Goal: Information Seeking & Learning: Check status

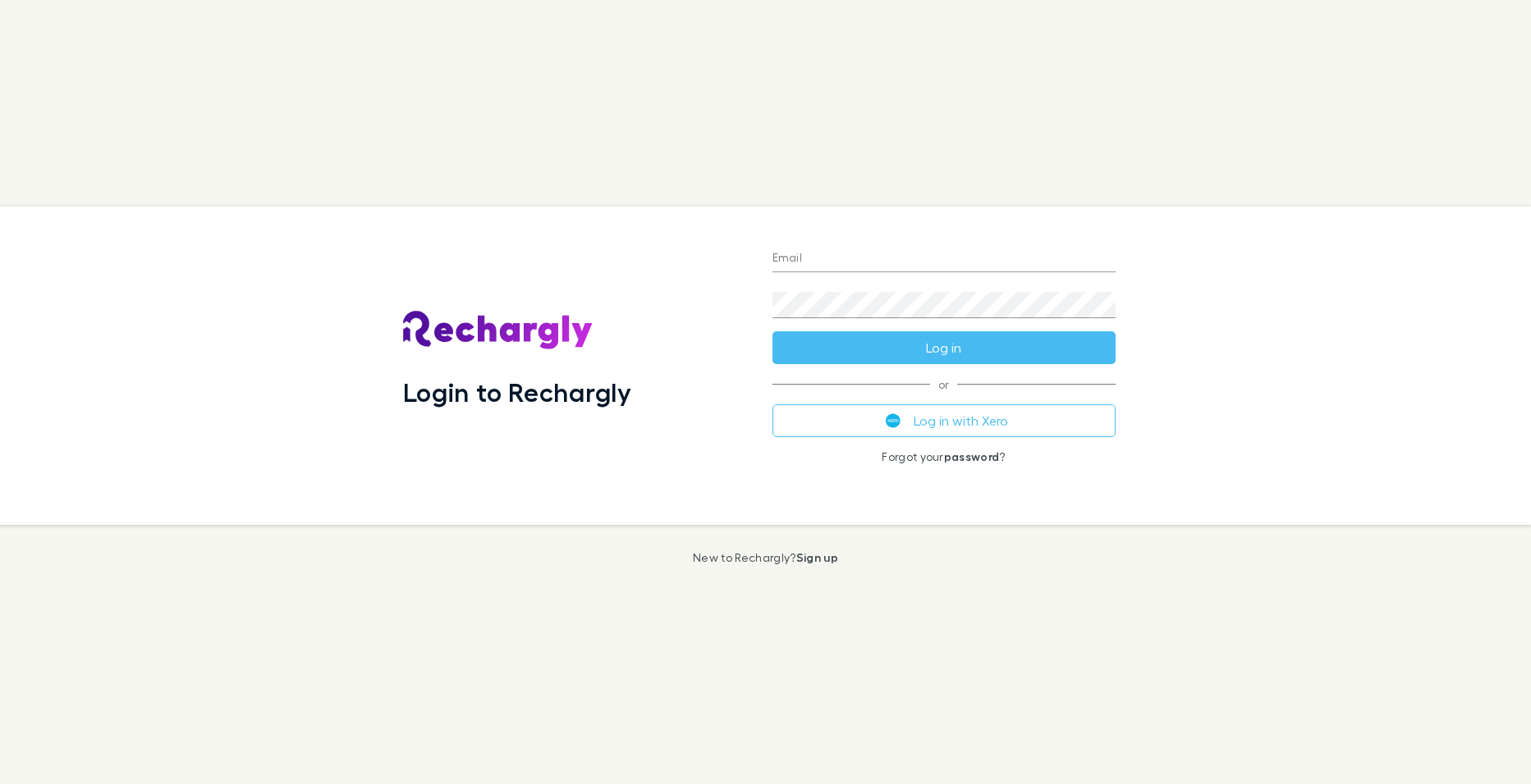
click at [910, 423] on button "Log in with Xero" at bounding box center [944, 421] width 343 height 33
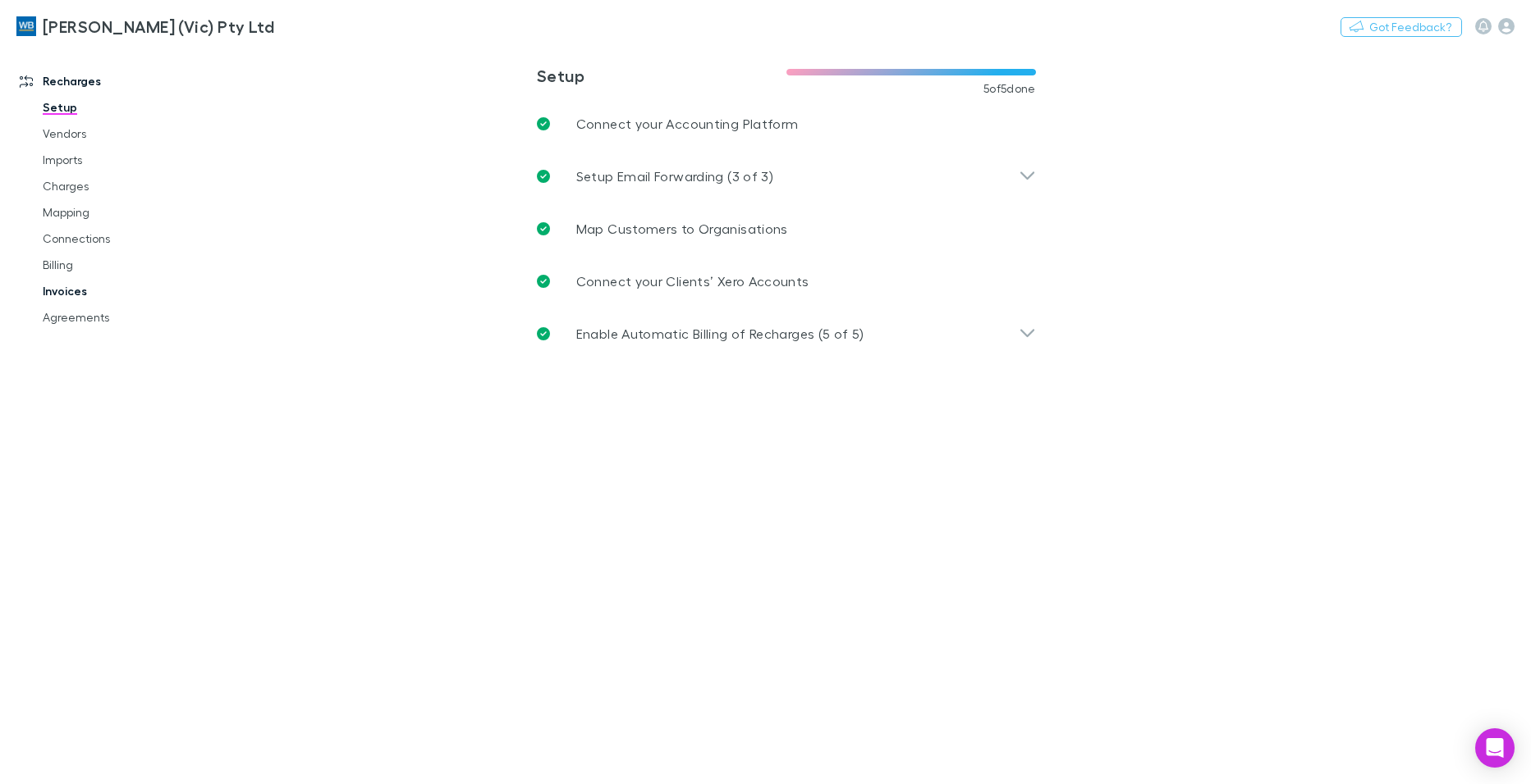
click at [81, 296] on link "Invoices" at bounding box center [123, 291] width 194 height 26
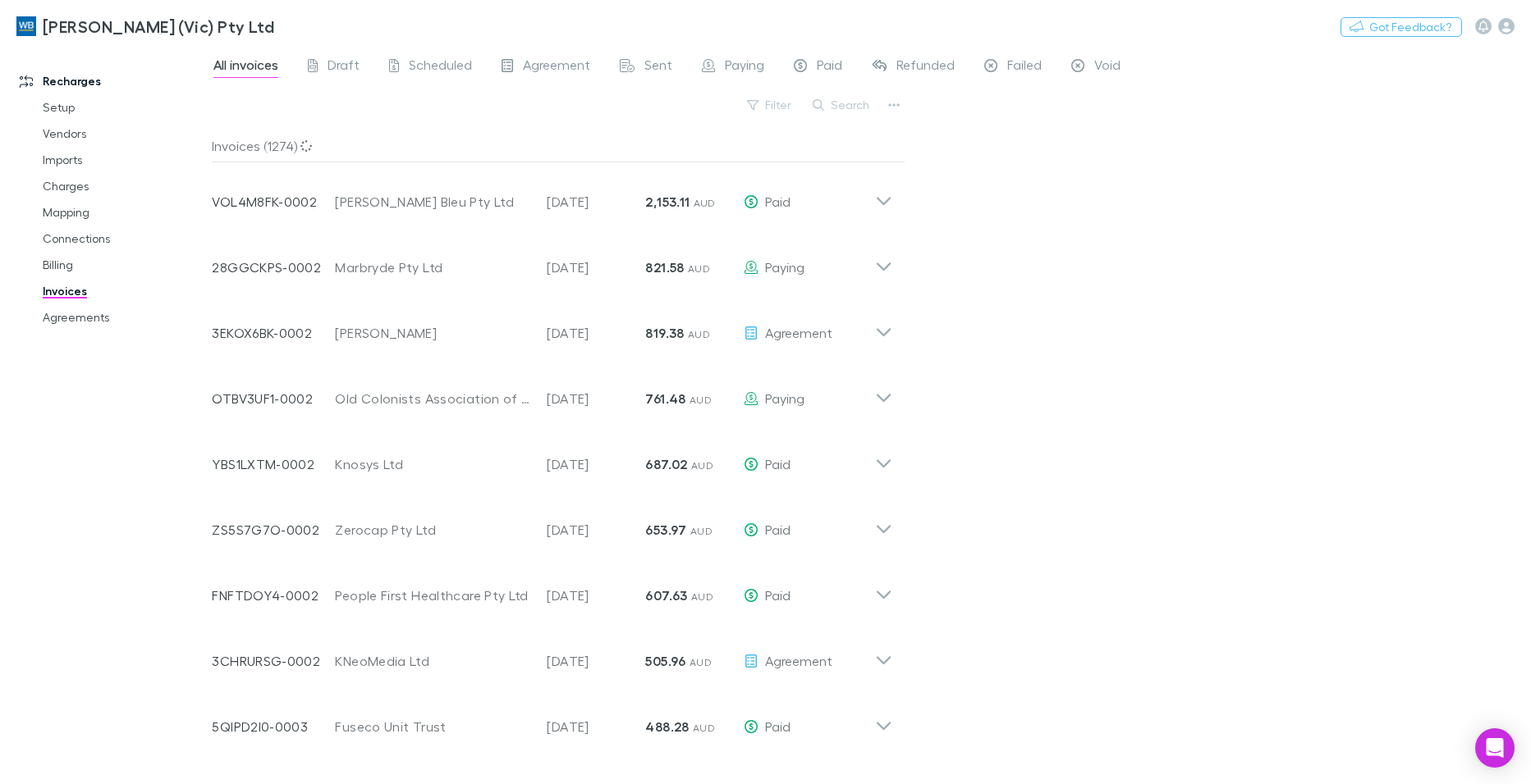
click at [831, 104] on button "Search" at bounding box center [841, 104] width 75 height 20
click at [734, 109] on div "Filter Search" at bounding box center [558, 111] width 694 height 36
click at [766, 107] on button "Filter" at bounding box center [770, 104] width 62 height 20
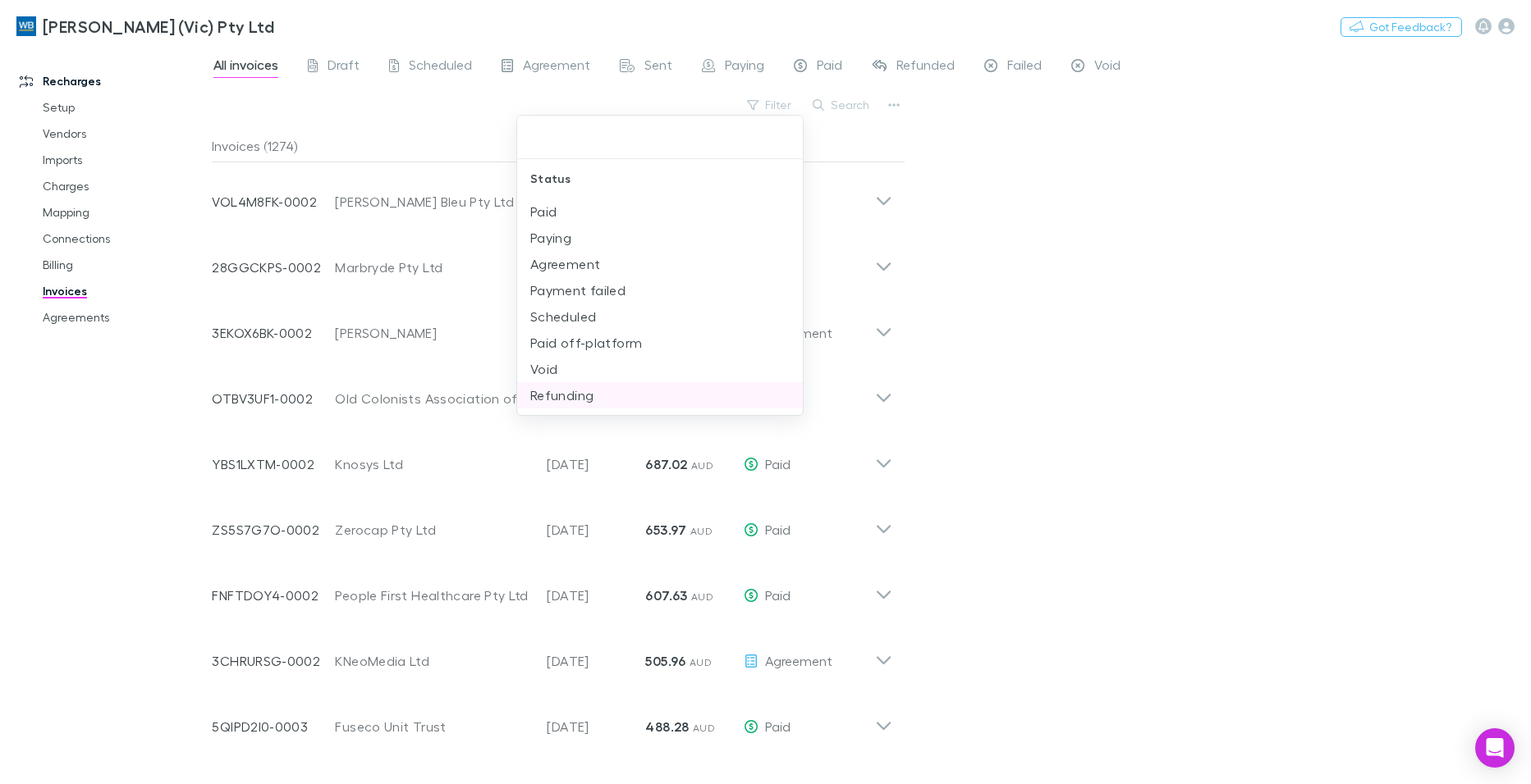
click at [582, 404] on li "Refunding" at bounding box center [659, 395] width 286 height 26
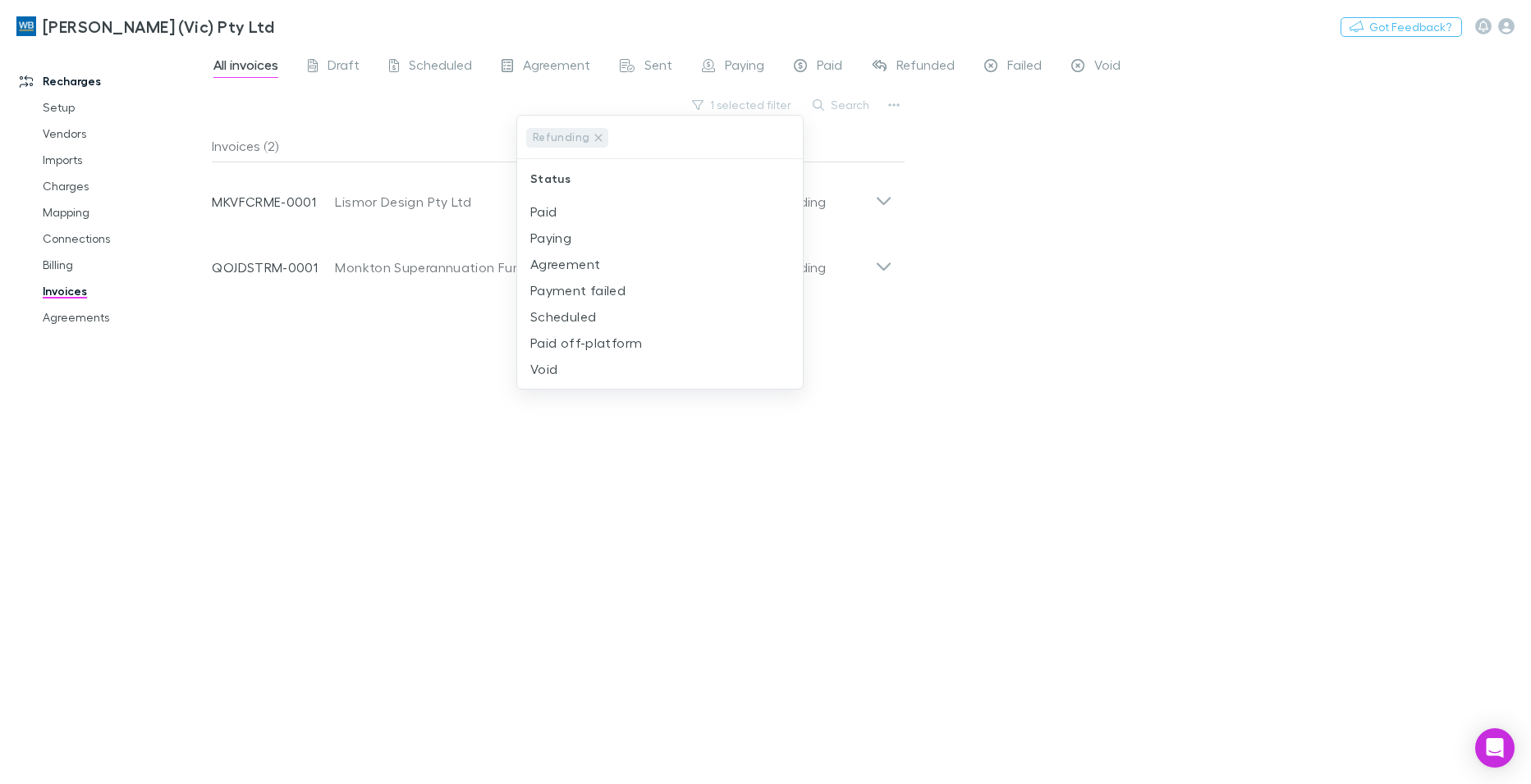
click at [1104, 312] on div at bounding box center [766, 392] width 1531 height 784
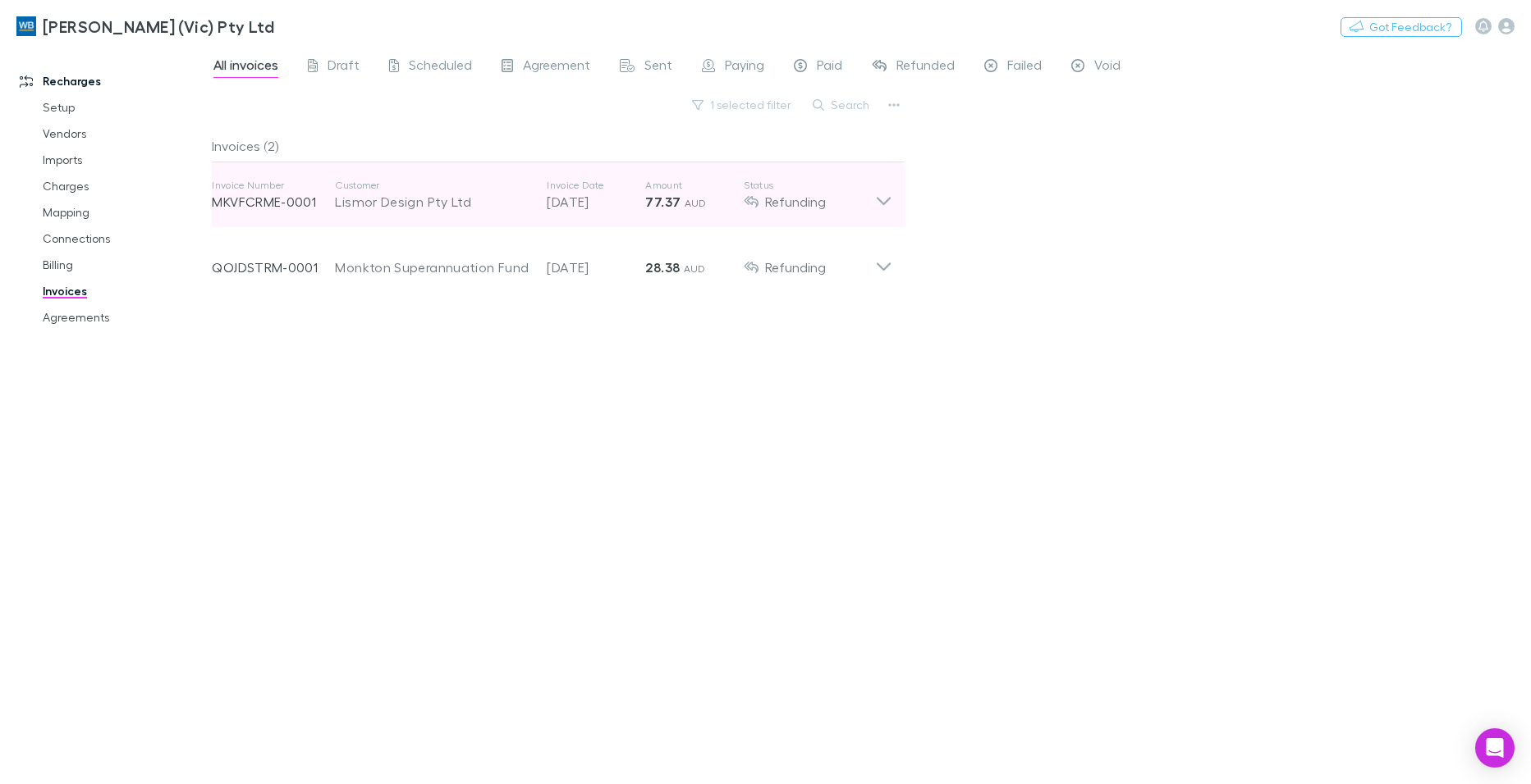
click at [885, 203] on icon at bounding box center [884, 201] width 14 height 9
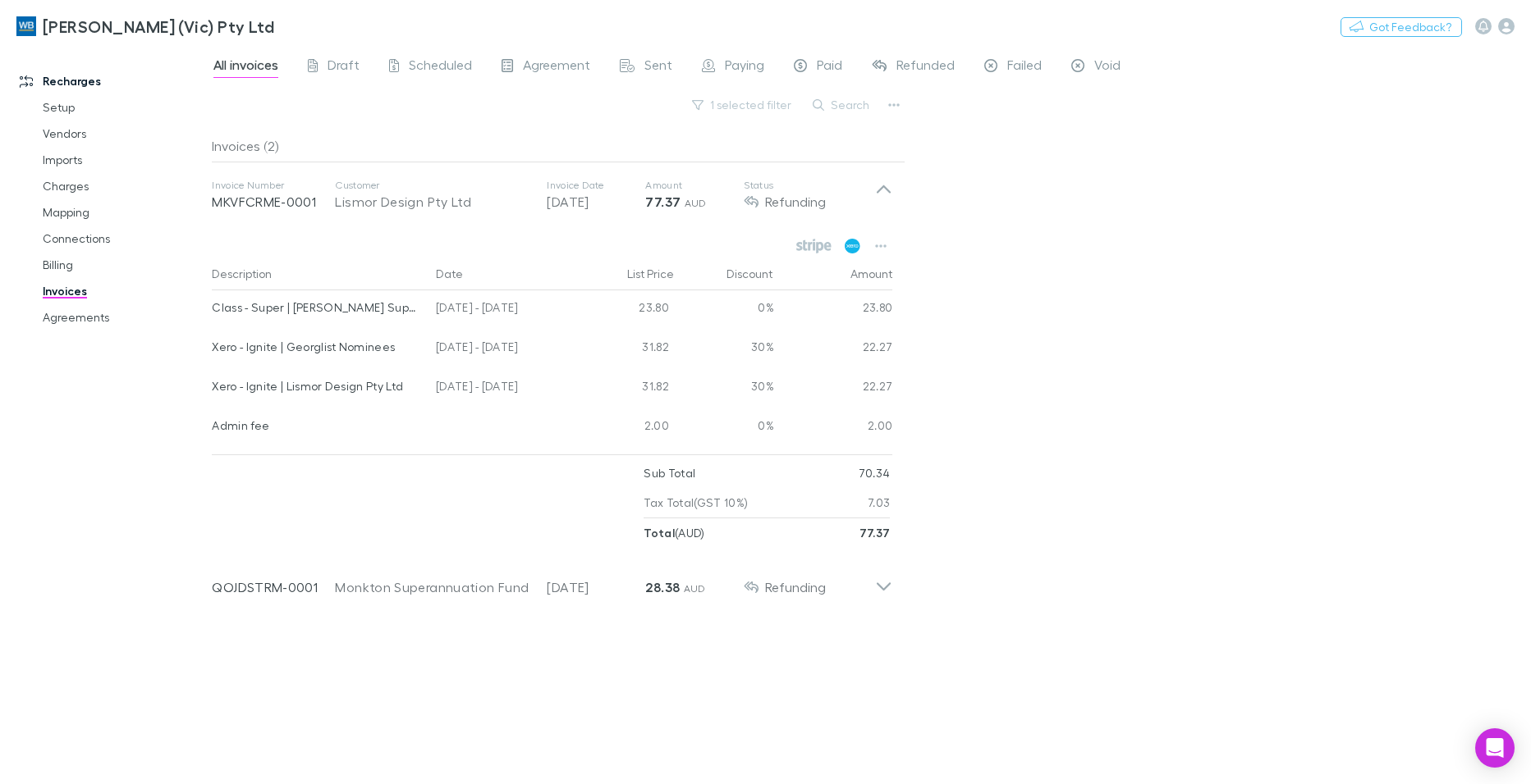
click at [854, 246] on icon at bounding box center [853, 246] width 16 height 15
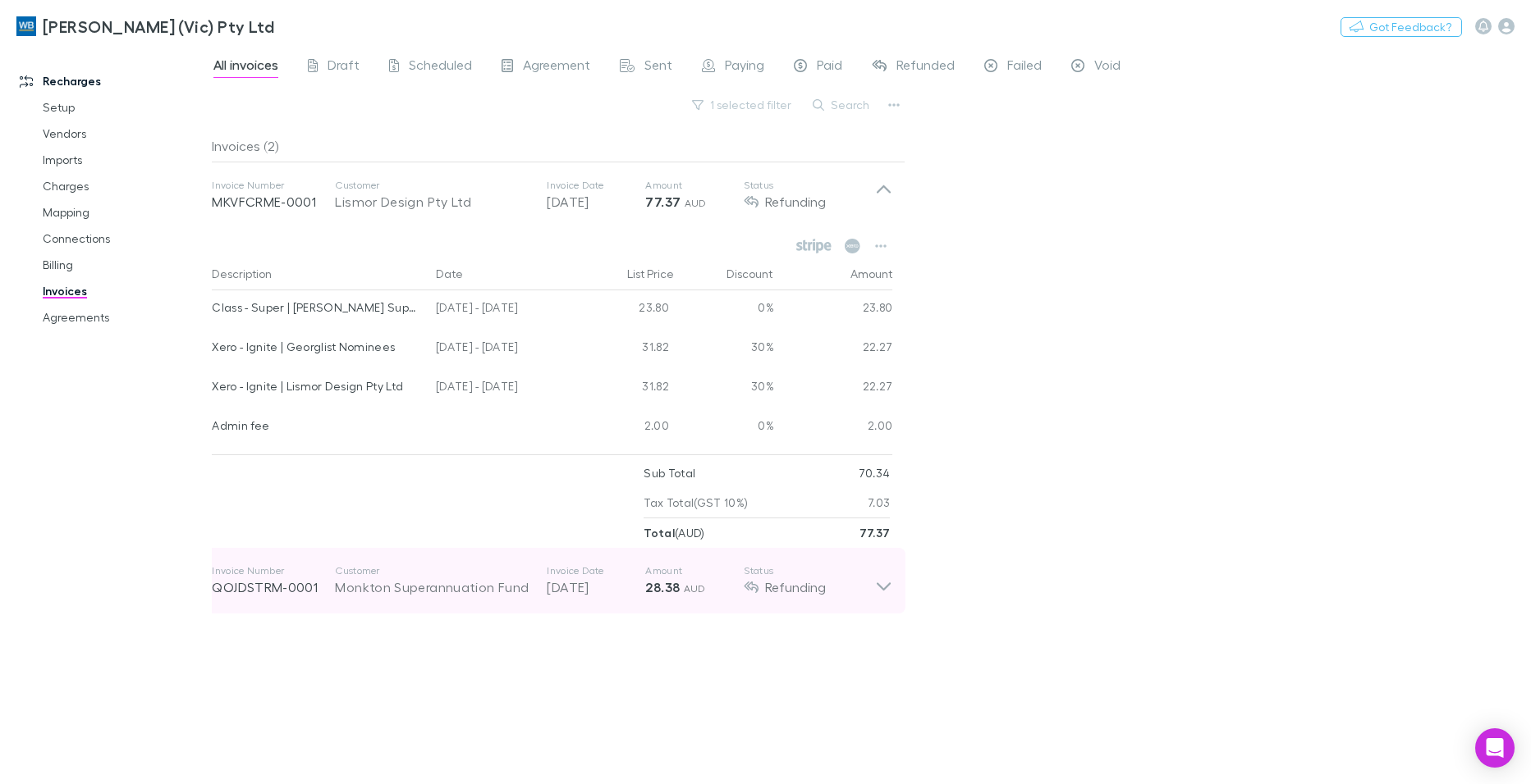
click at [882, 586] on icon at bounding box center [884, 581] width 17 height 33
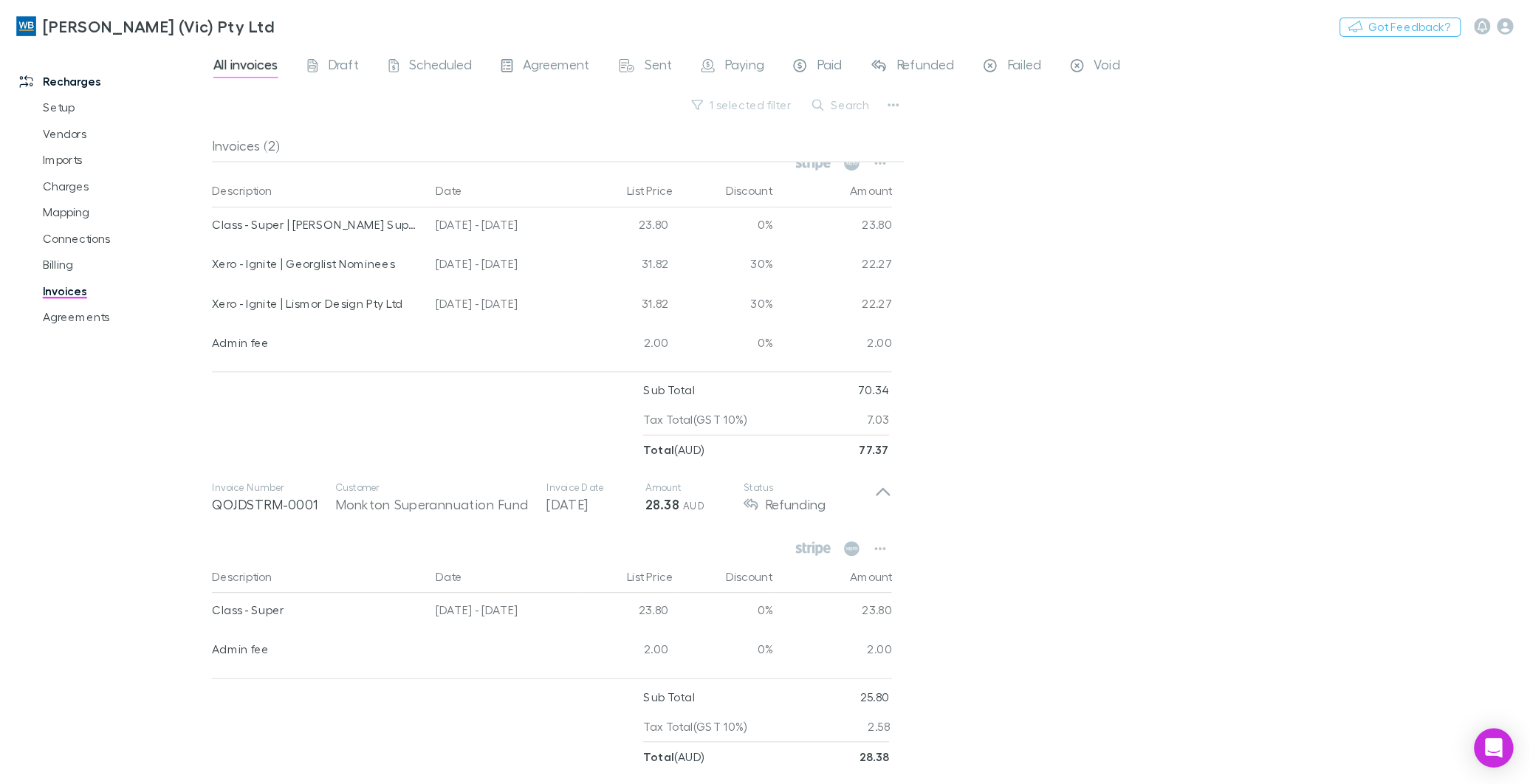
scroll to position [75, 0]
click at [767, 492] on icon at bounding box center [767, 493] width 14 height 13
click at [788, 493] on icon "button" at bounding box center [792, 493] width 10 height 12
click at [675, 603] on p "View agreement" at bounding box center [701, 606] width 179 height 18
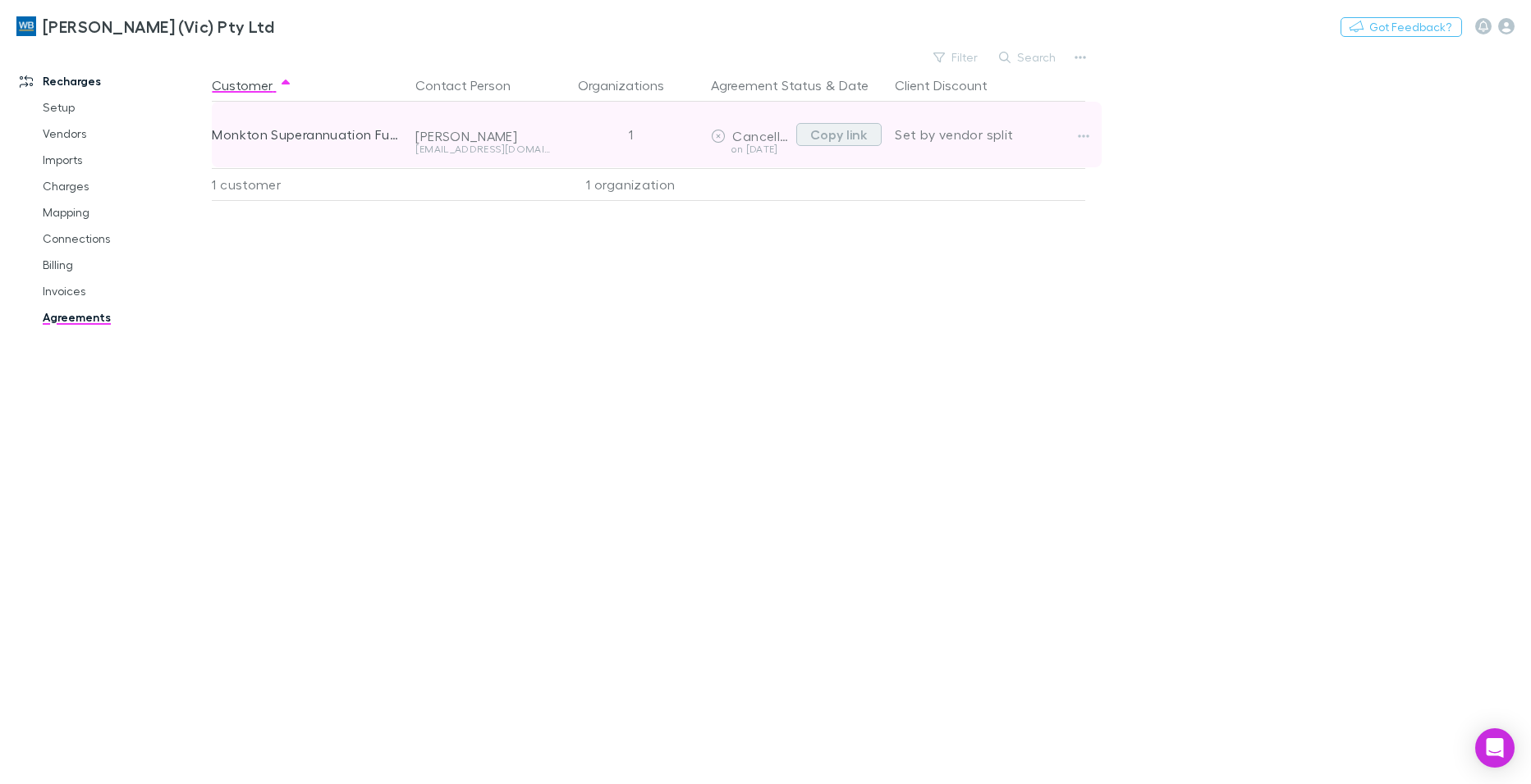
click at [852, 135] on button "Copy link" at bounding box center [839, 135] width 85 height 23
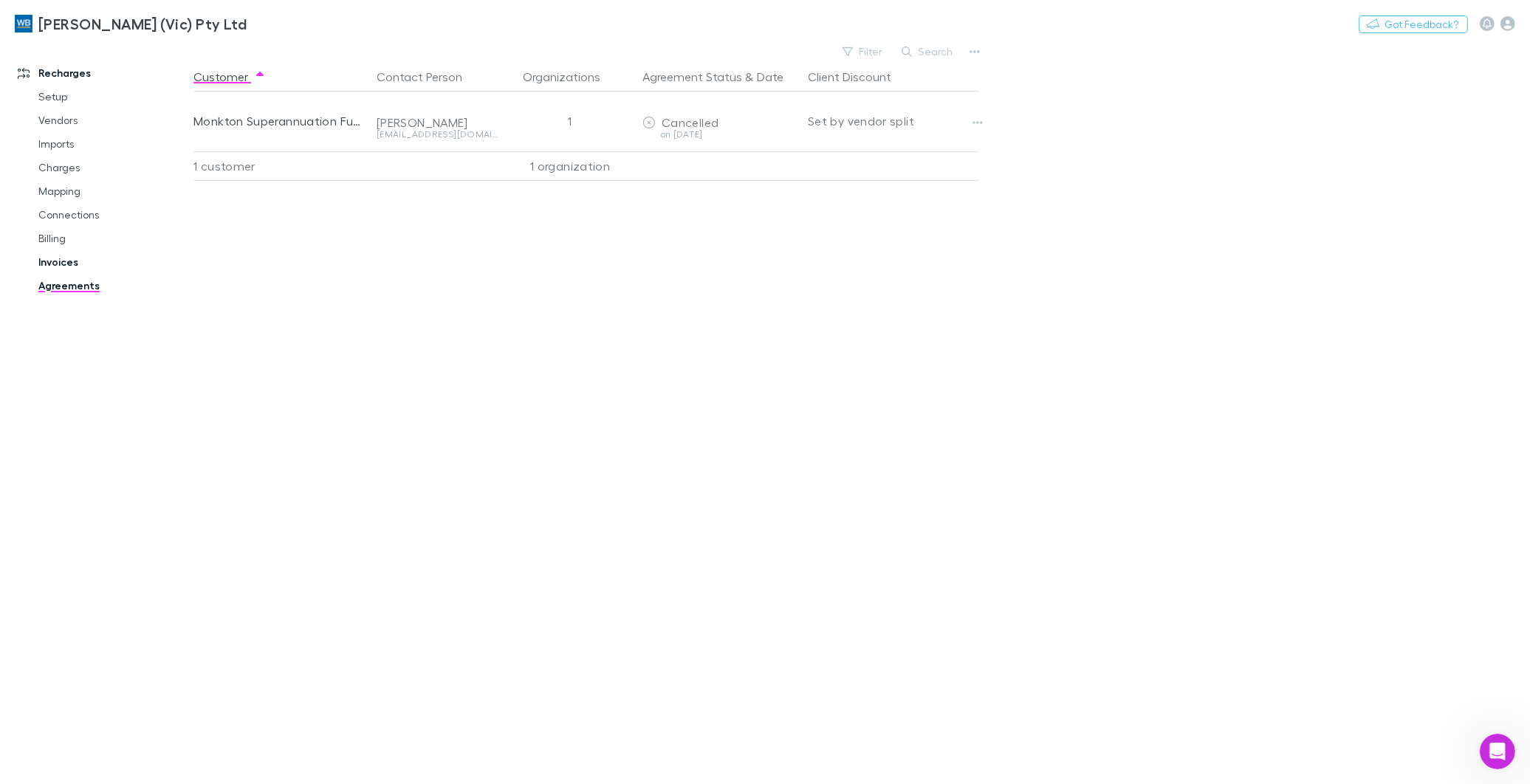
click at [57, 267] on link "Invoices" at bounding box center [113, 262] width 179 height 23
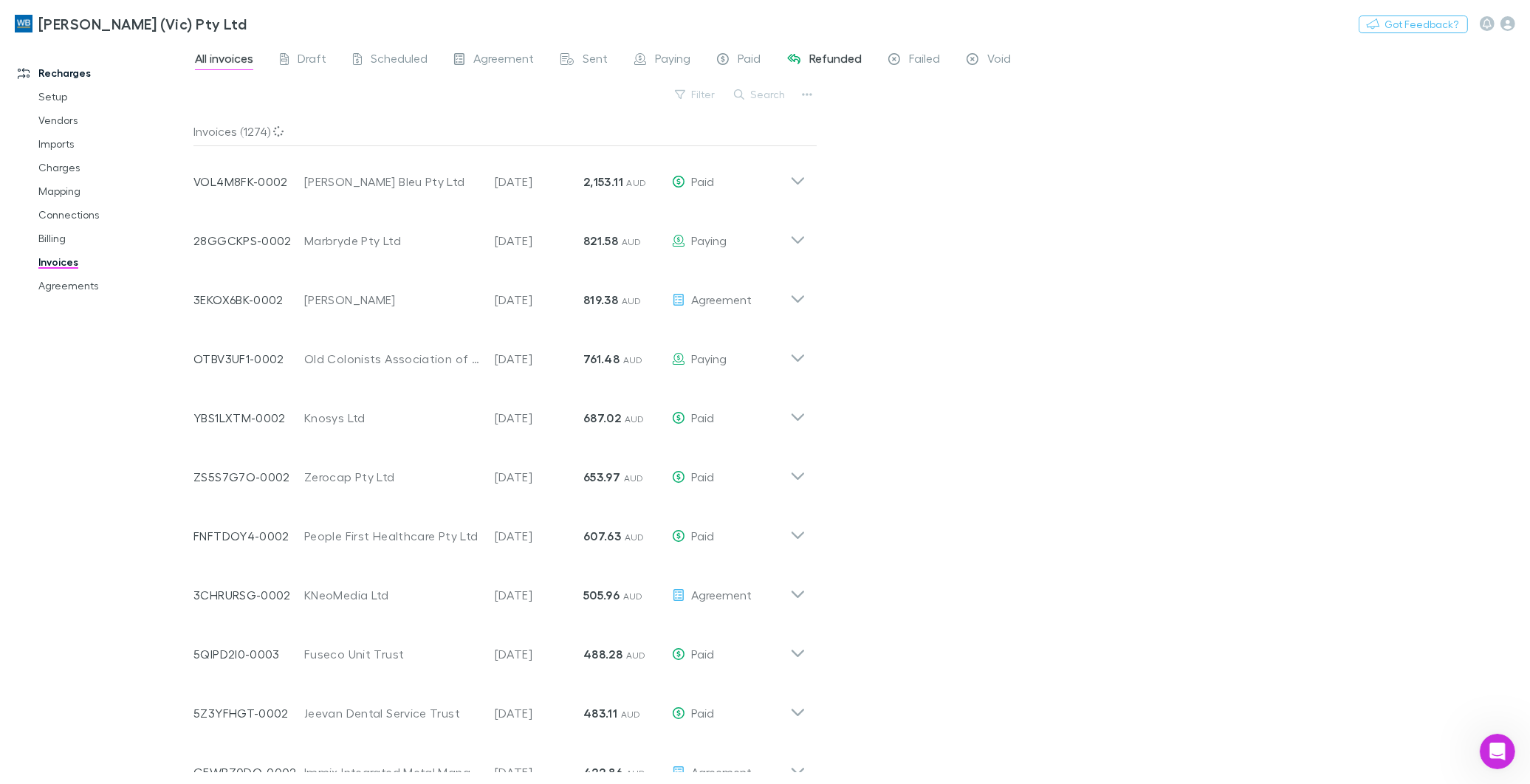
click at [823, 61] on span "Refunded" at bounding box center [836, 61] width 53 height 19
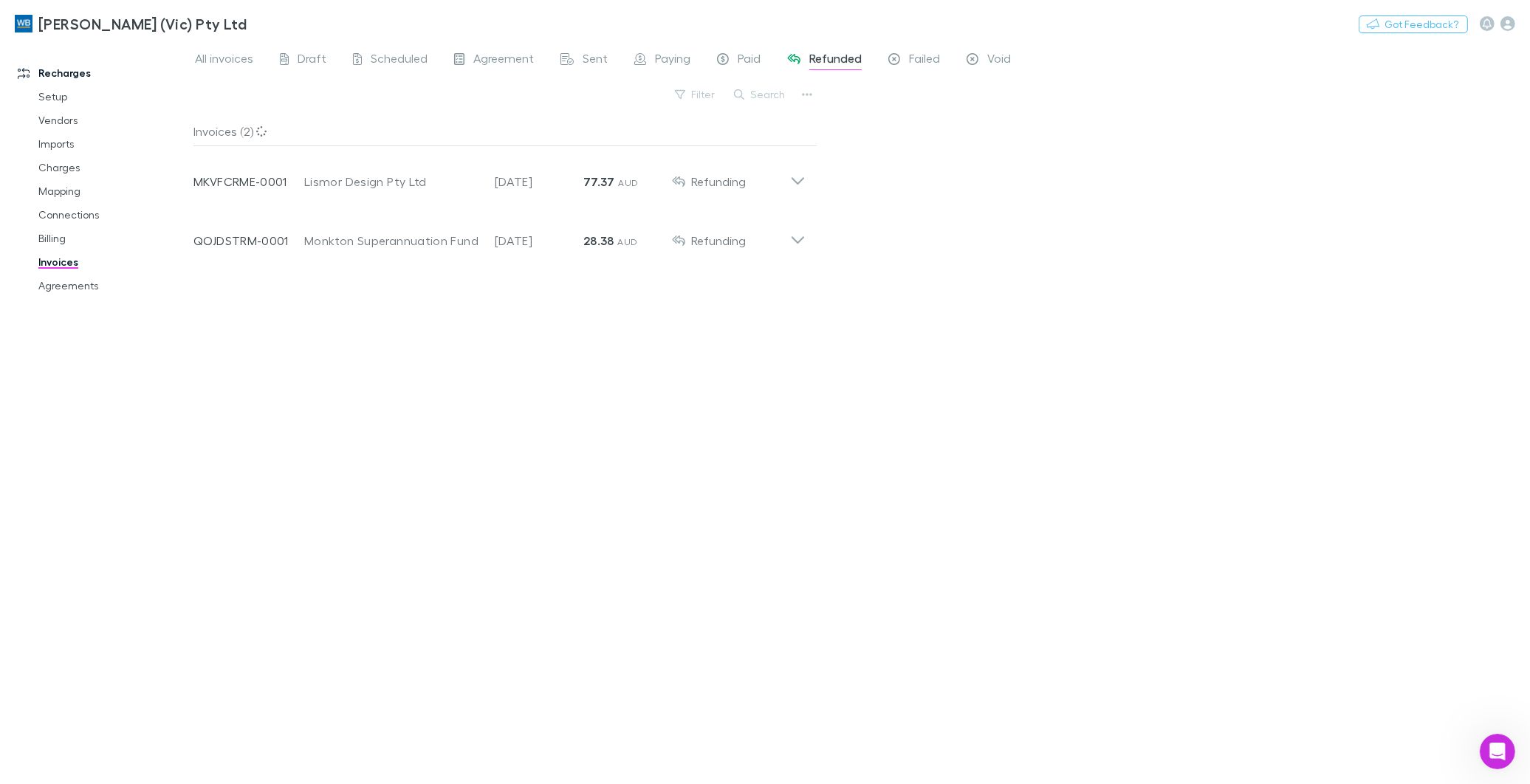
drag, startPoint x: 670, startPoint y: 508, endPoint x: 657, endPoint y: 493, distance: 19.8
click at [670, 508] on div "Invoices (2) Invoice Number MKVFCRME-0001 Customer Lismor Design Pty Ltd Invoic…" at bounding box center [505, 444] width 624 height 656
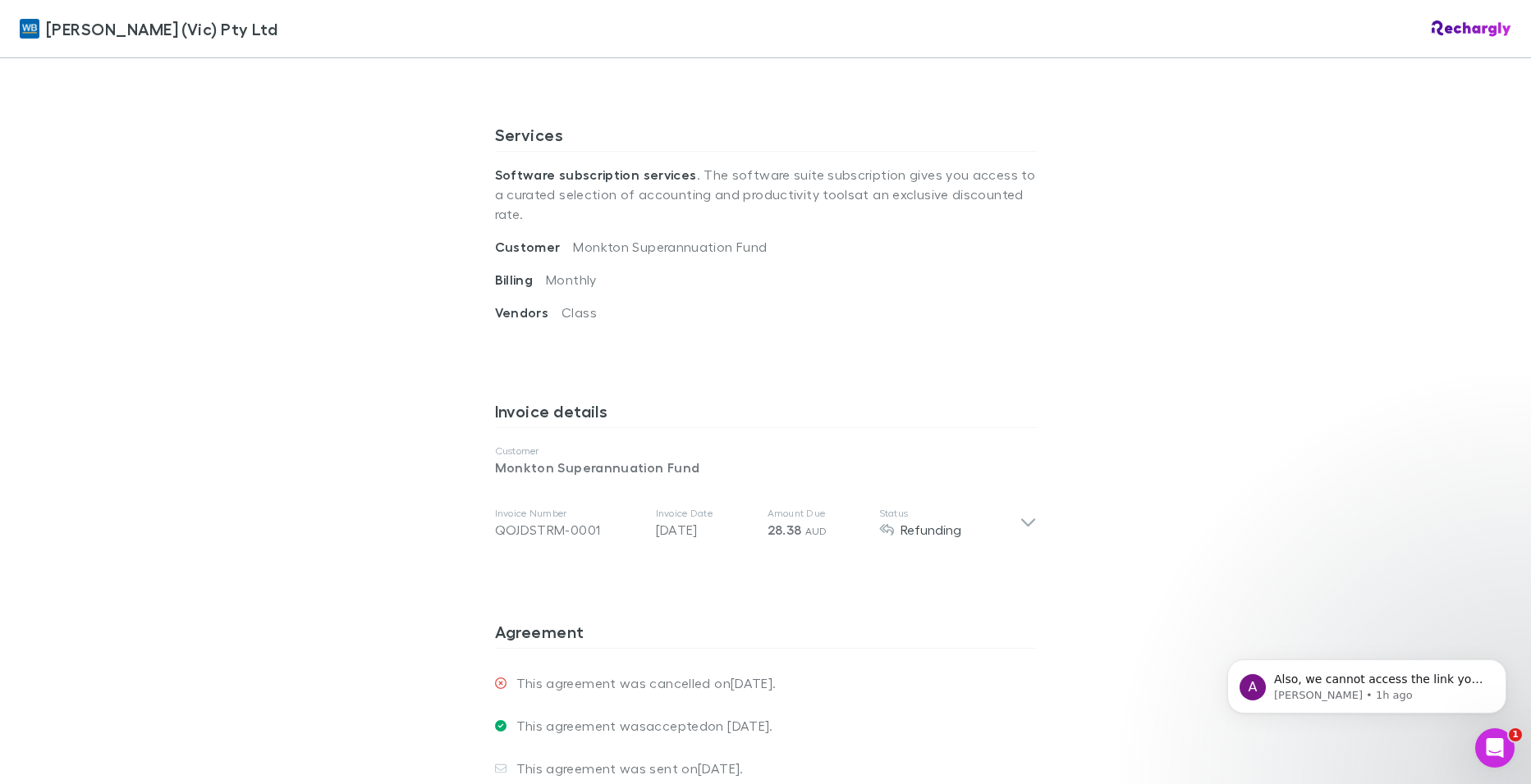
scroll to position [532, 0]
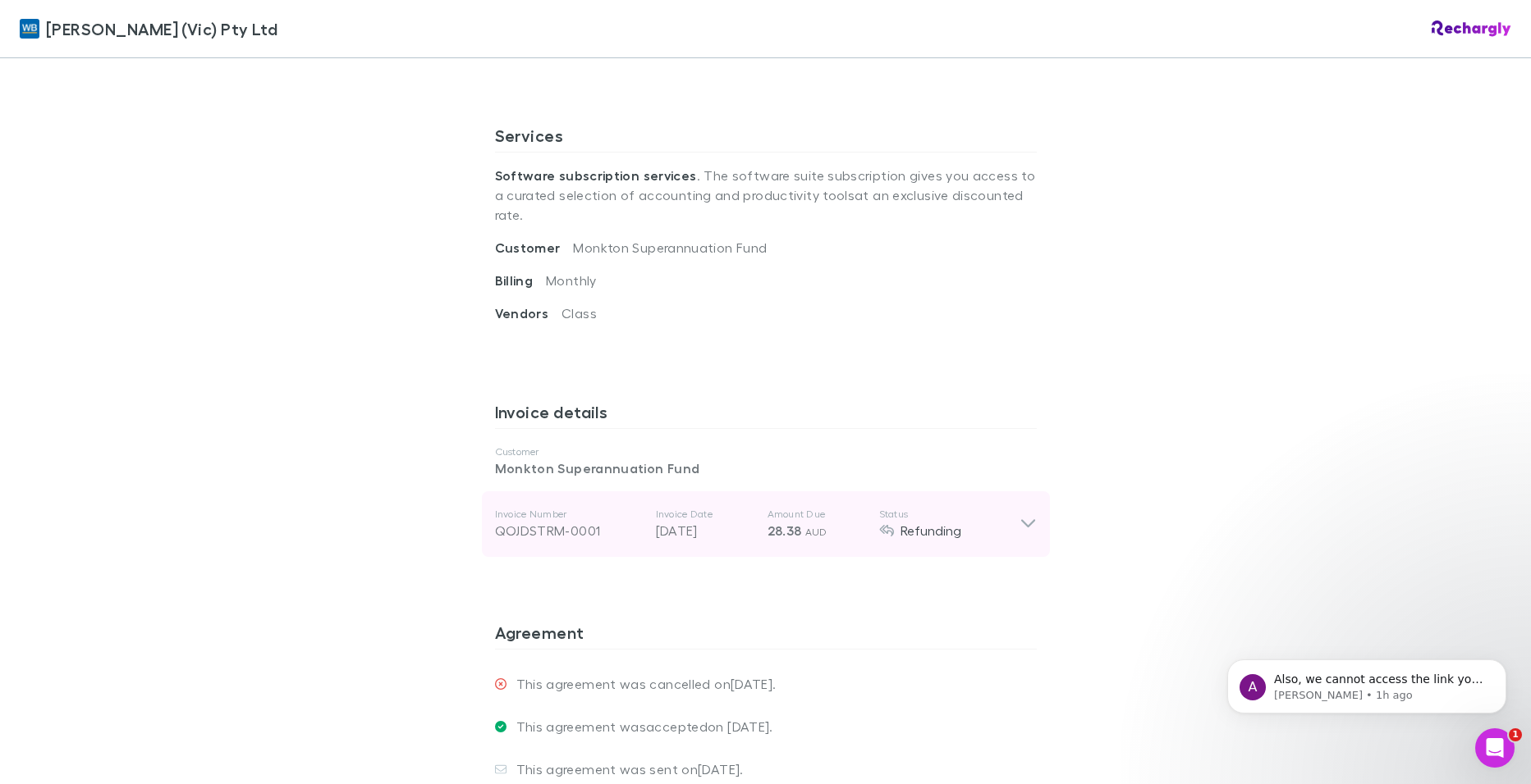
click at [1023, 514] on icon at bounding box center [1029, 524] width 17 height 20
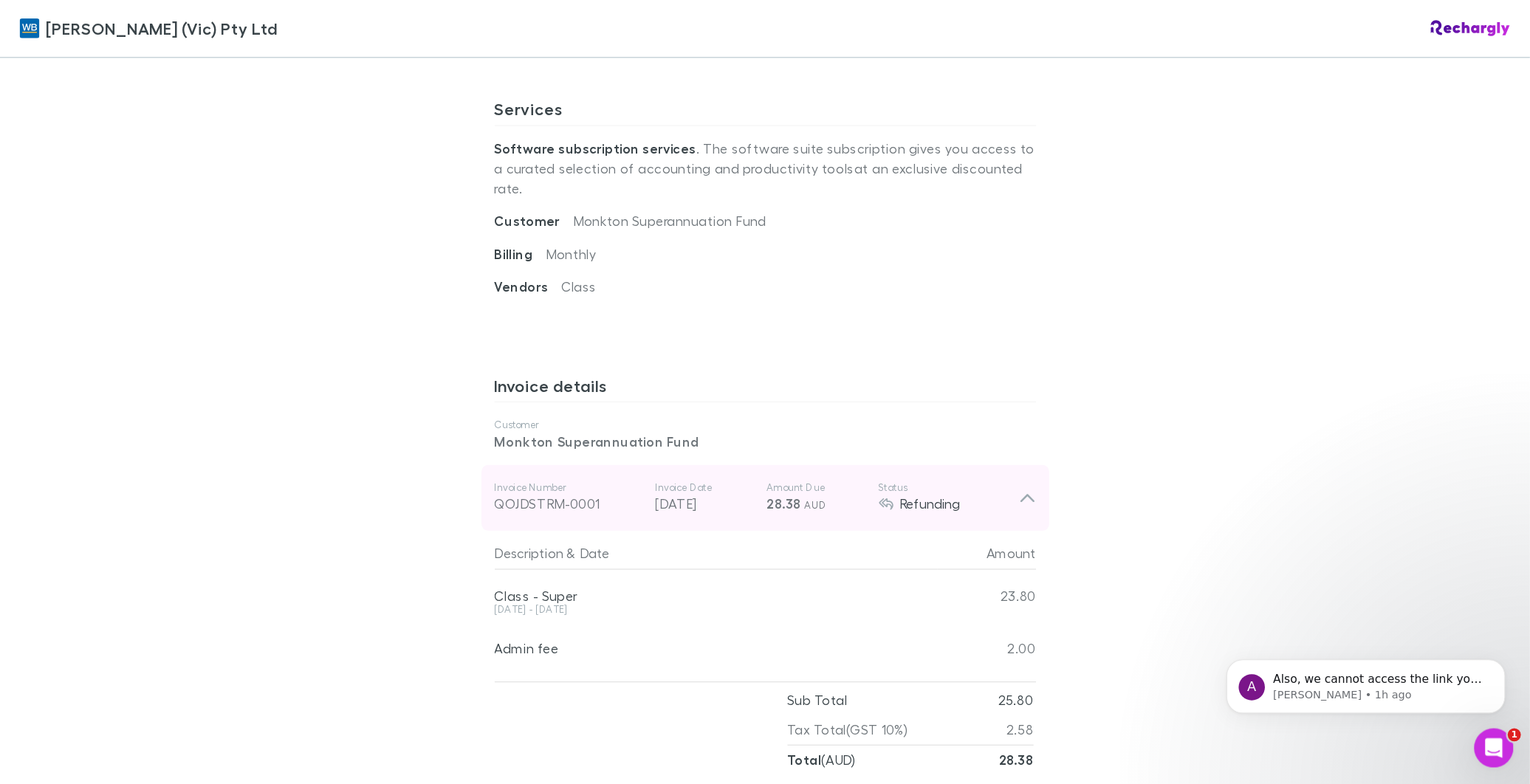
scroll to position [503, 0]
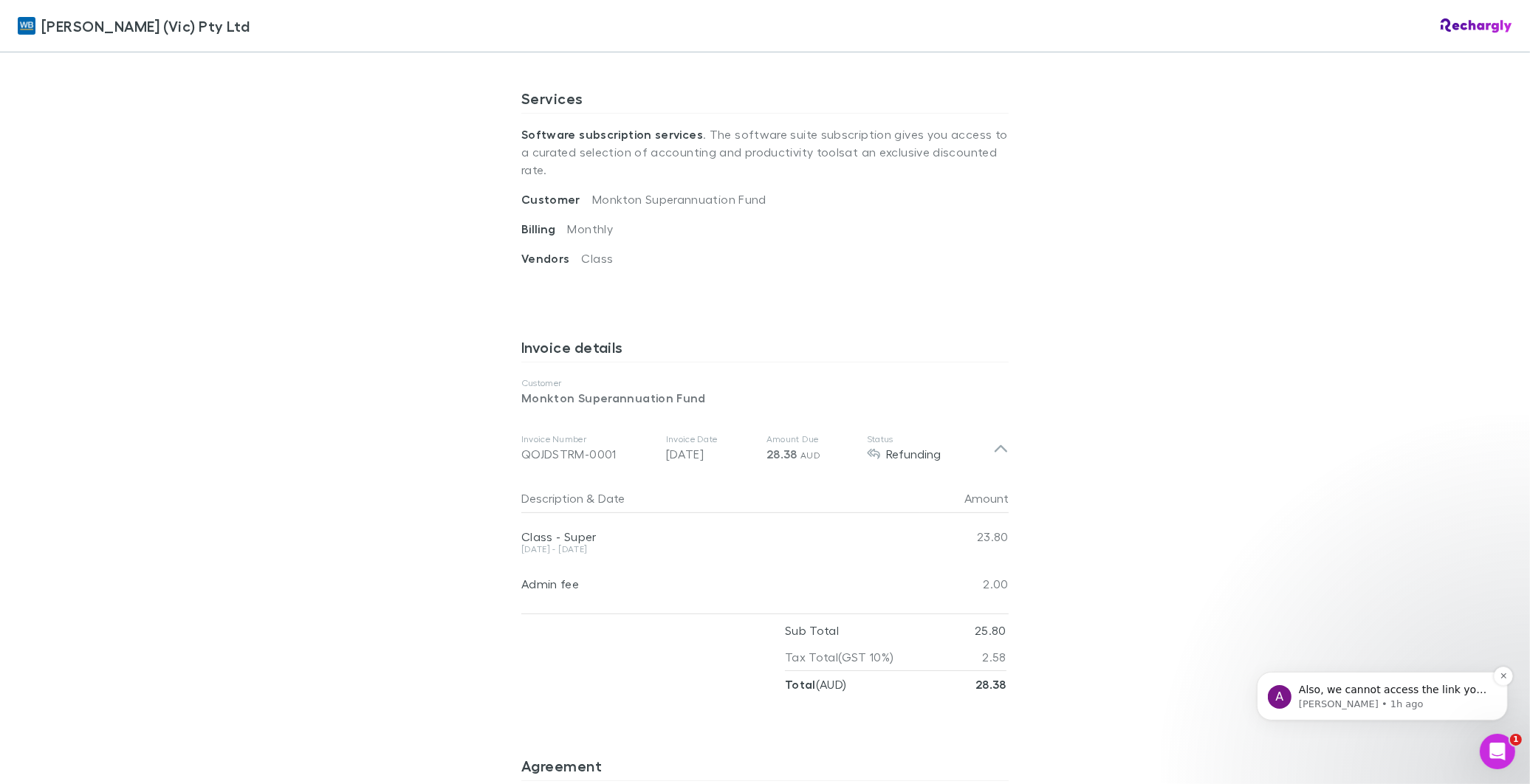
click at [1376, 686] on p "Also, we cannot access the link you sent." at bounding box center [1393, 689] width 190 height 15
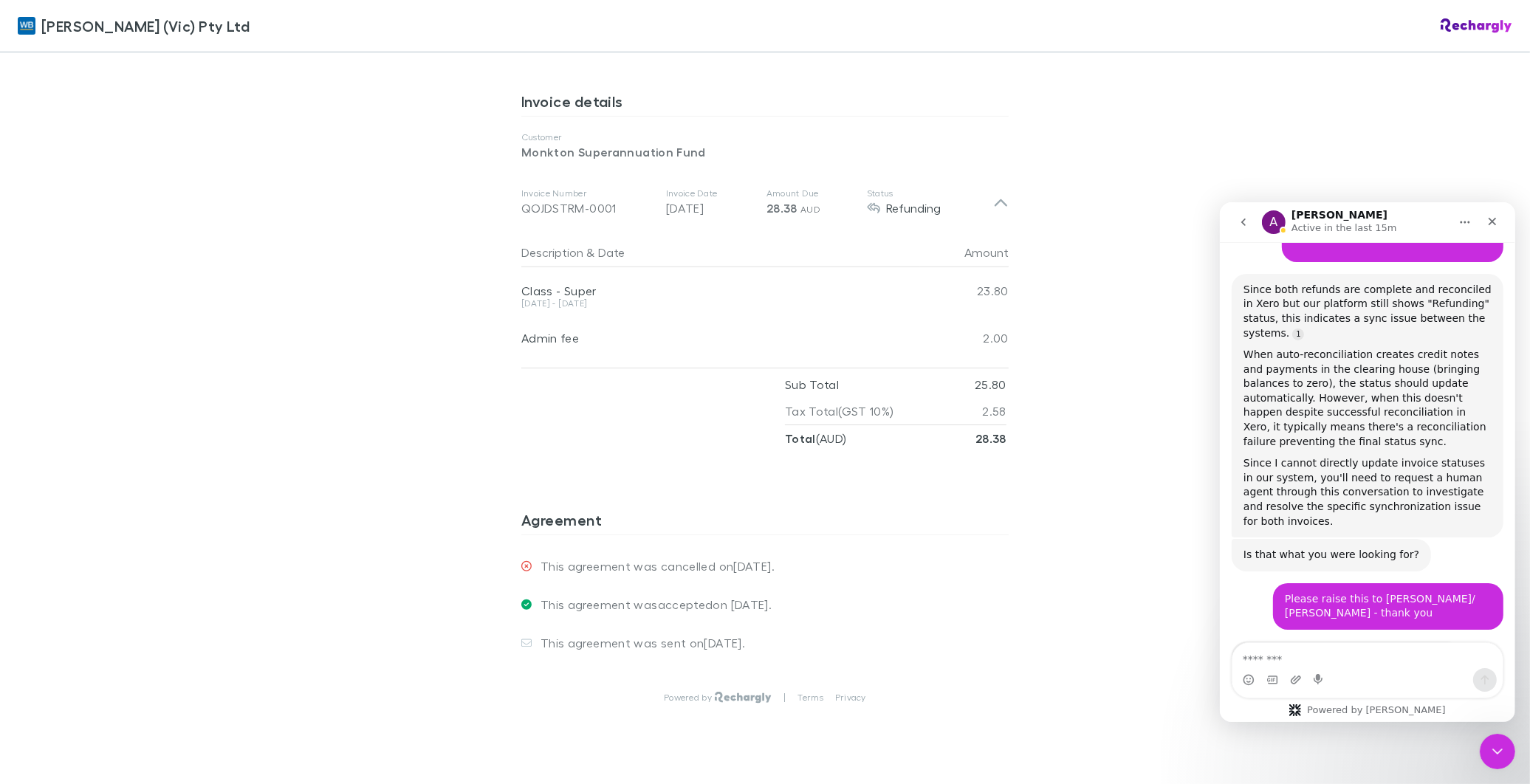
scroll to position [4913, 0]
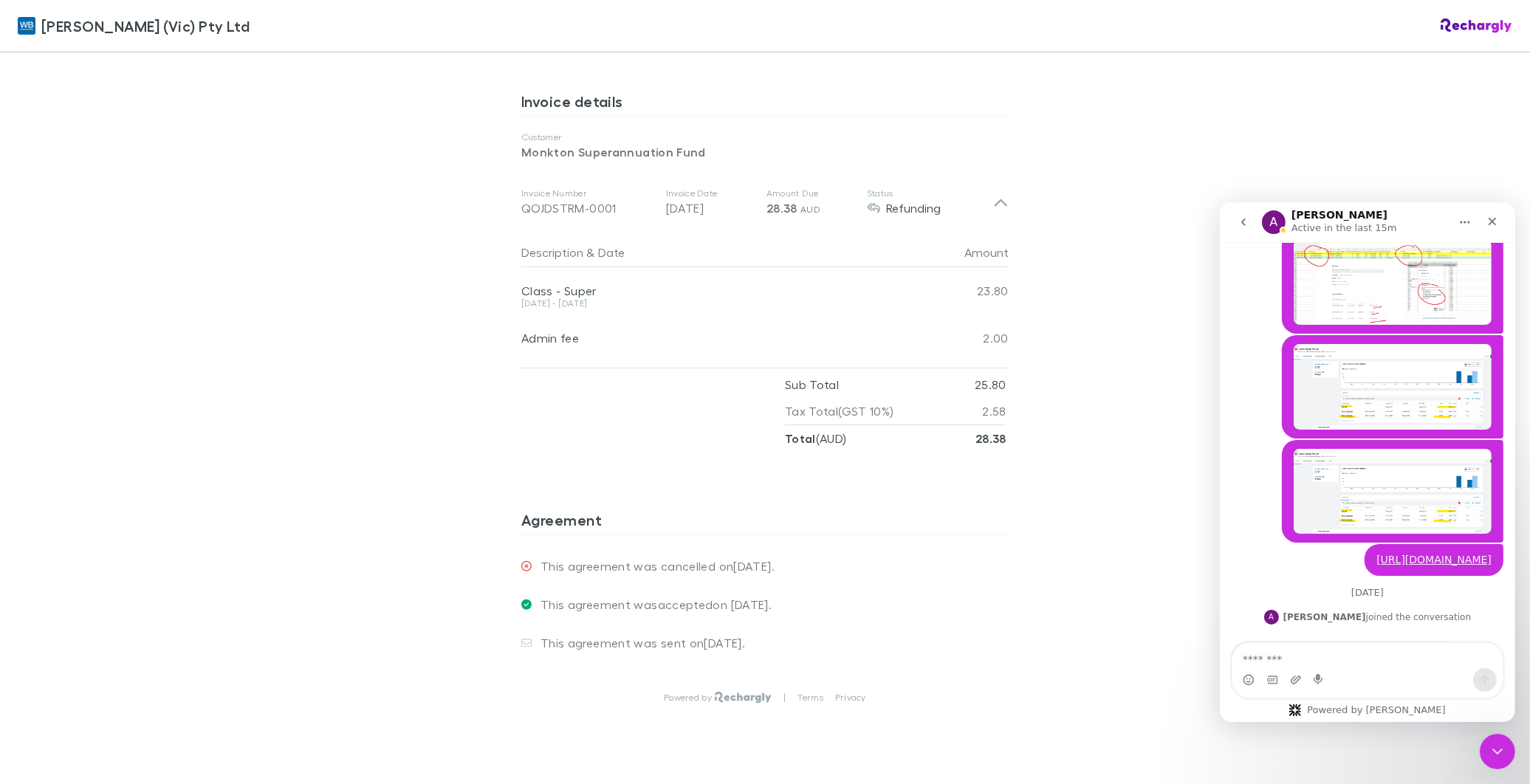
click at [275, 265] on div "William Buck (Vic) Pty Ltd William Buck (Vic) Pty Ltd Software subscriptions ag…" at bounding box center [765, 392] width 1530 height 784
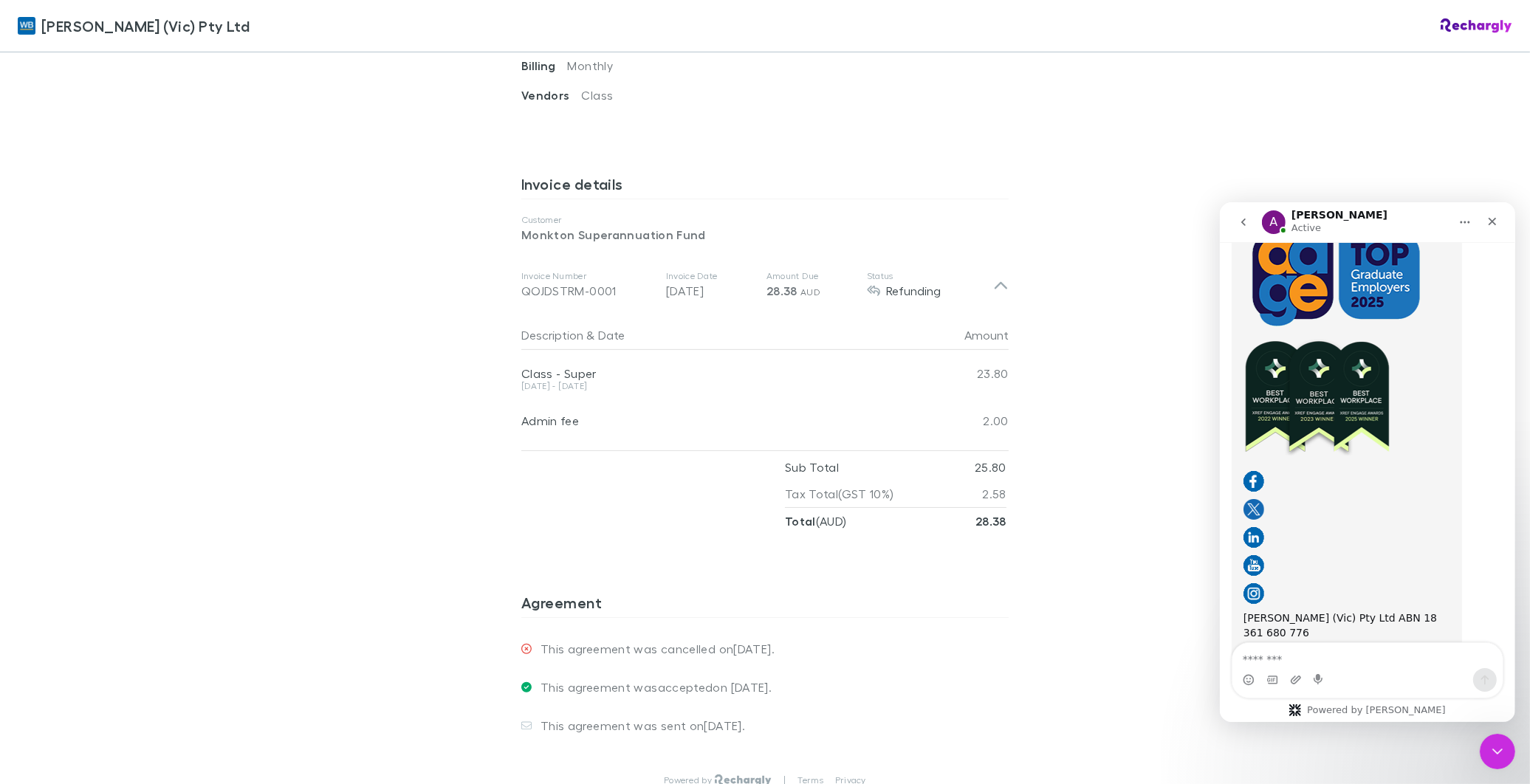
scroll to position [585, 0]
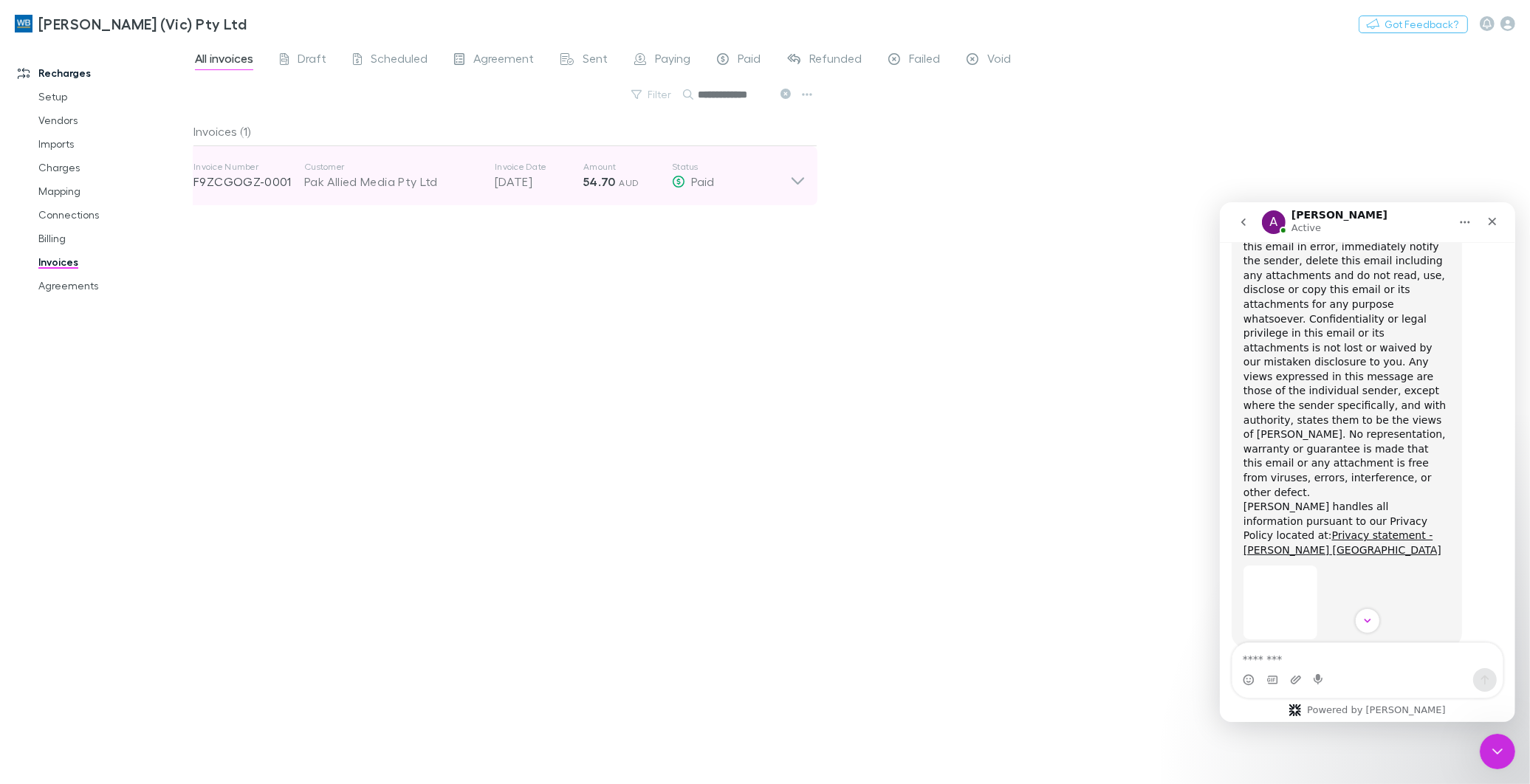
click at [797, 180] on icon at bounding box center [798, 175] width 16 height 29
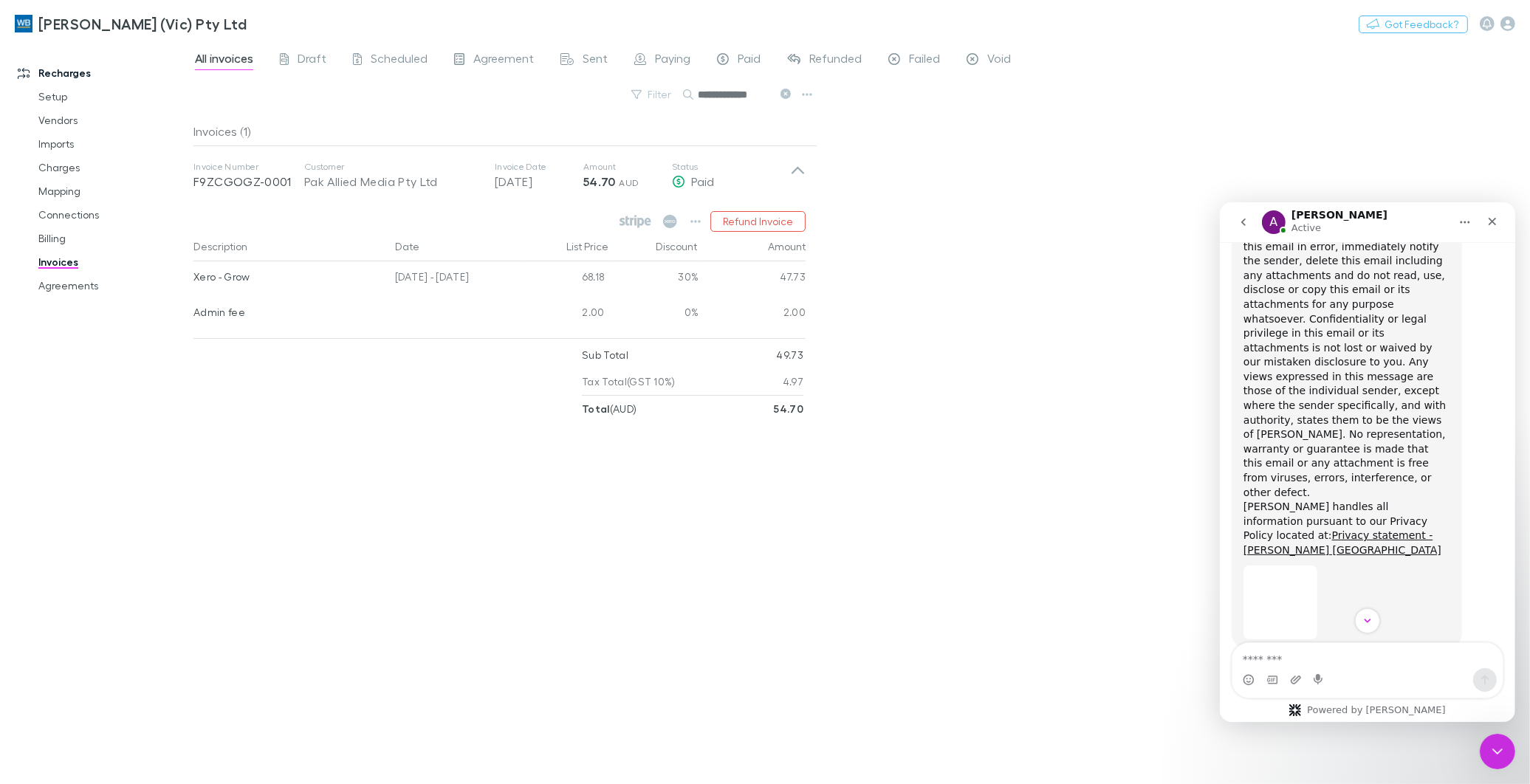
click at [887, 595] on div "**********" at bounding box center [862, 412] width 1337 height 743
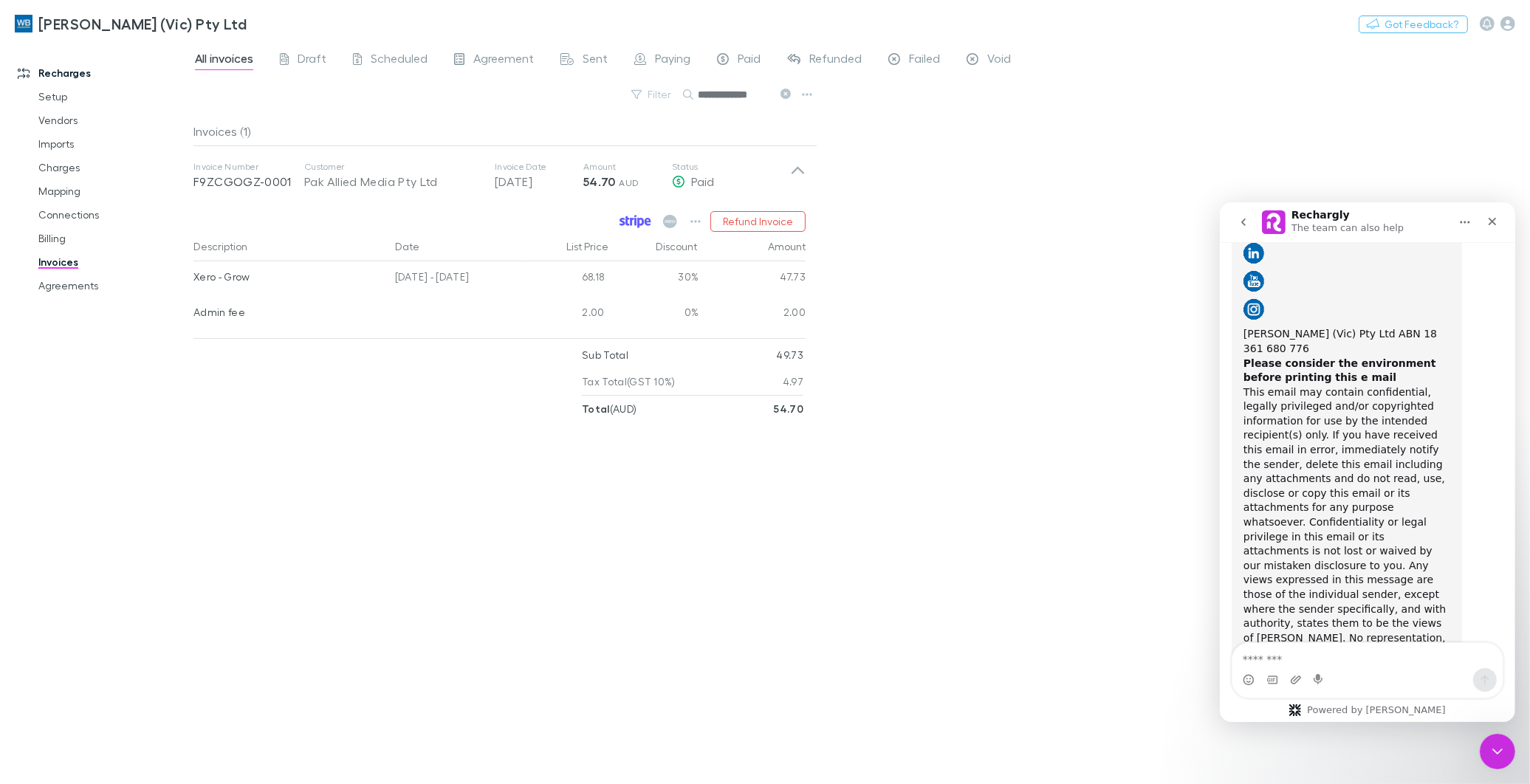
click at [639, 221] on icon at bounding box center [640, 223] width 7 height 10
click at [695, 219] on icon "button" at bounding box center [695, 221] width 10 height 12
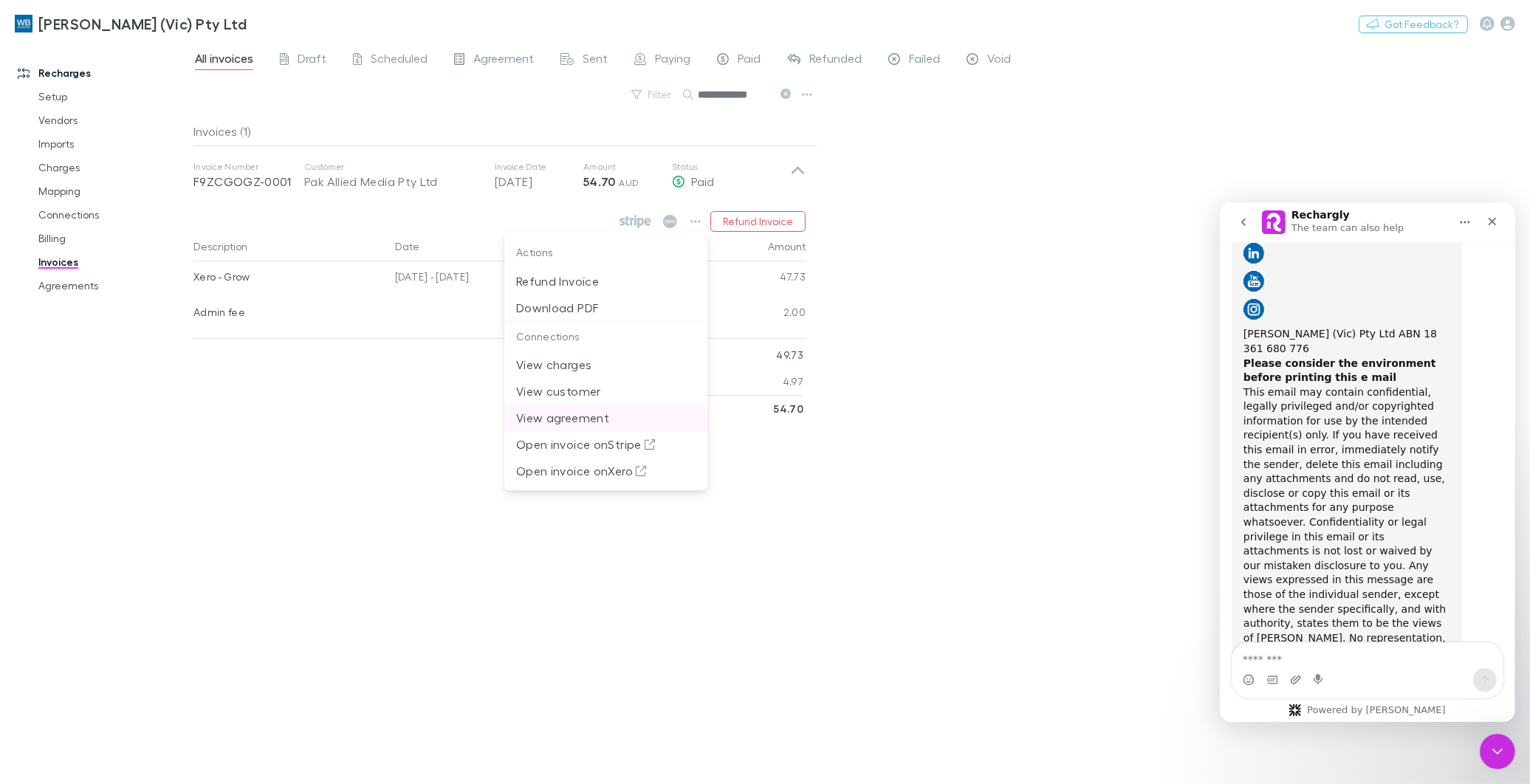
click at [561, 417] on p "View agreement" at bounding box center [605, 418] width 179 height 18
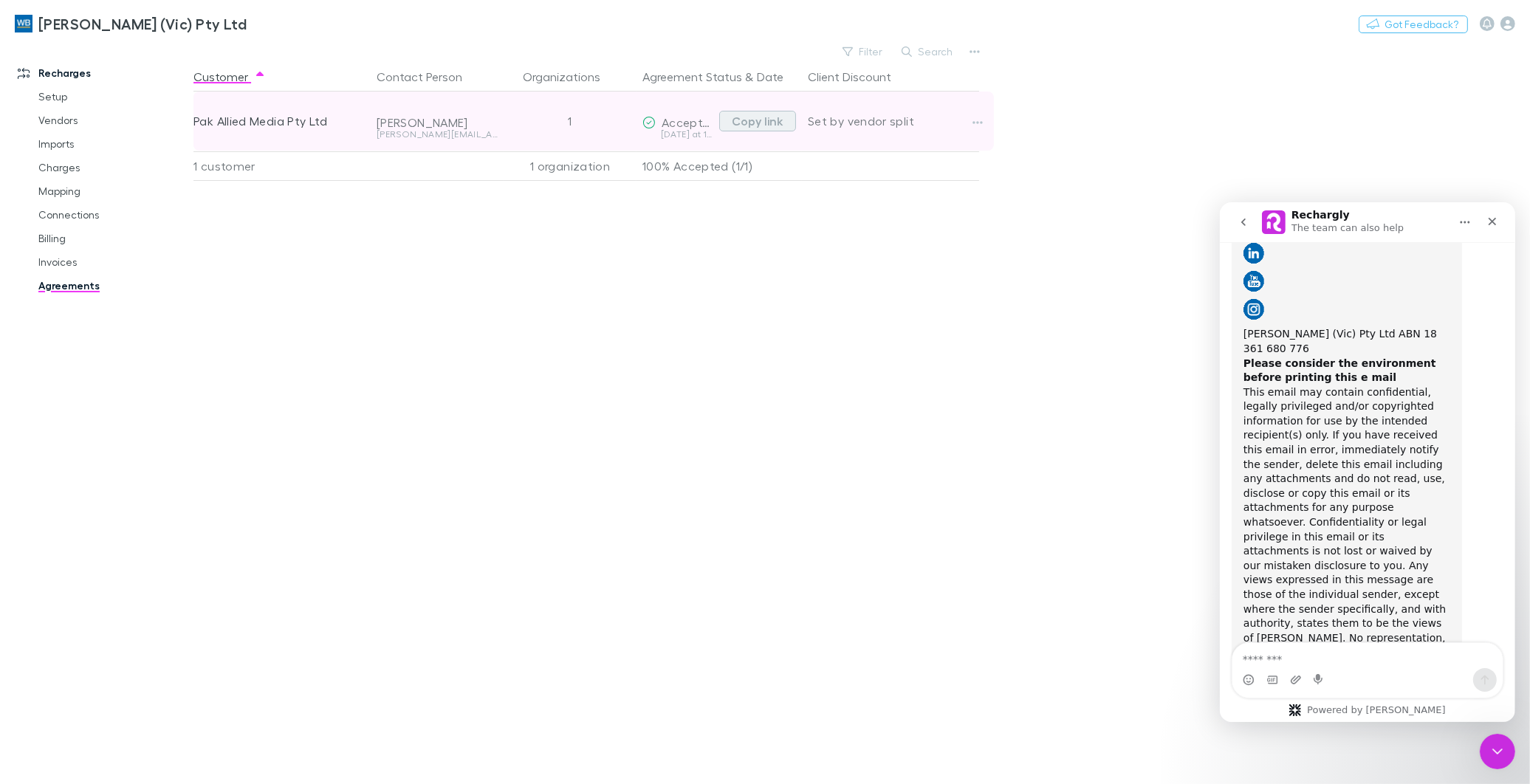
drag, startPoint x: 744, startPoint y: 120, endPoint x: 40, endPoint y: 277, distance: 721.3
click at [741, 120] on button "Copy link" at bounding box center [758, 121] width 77 height 21
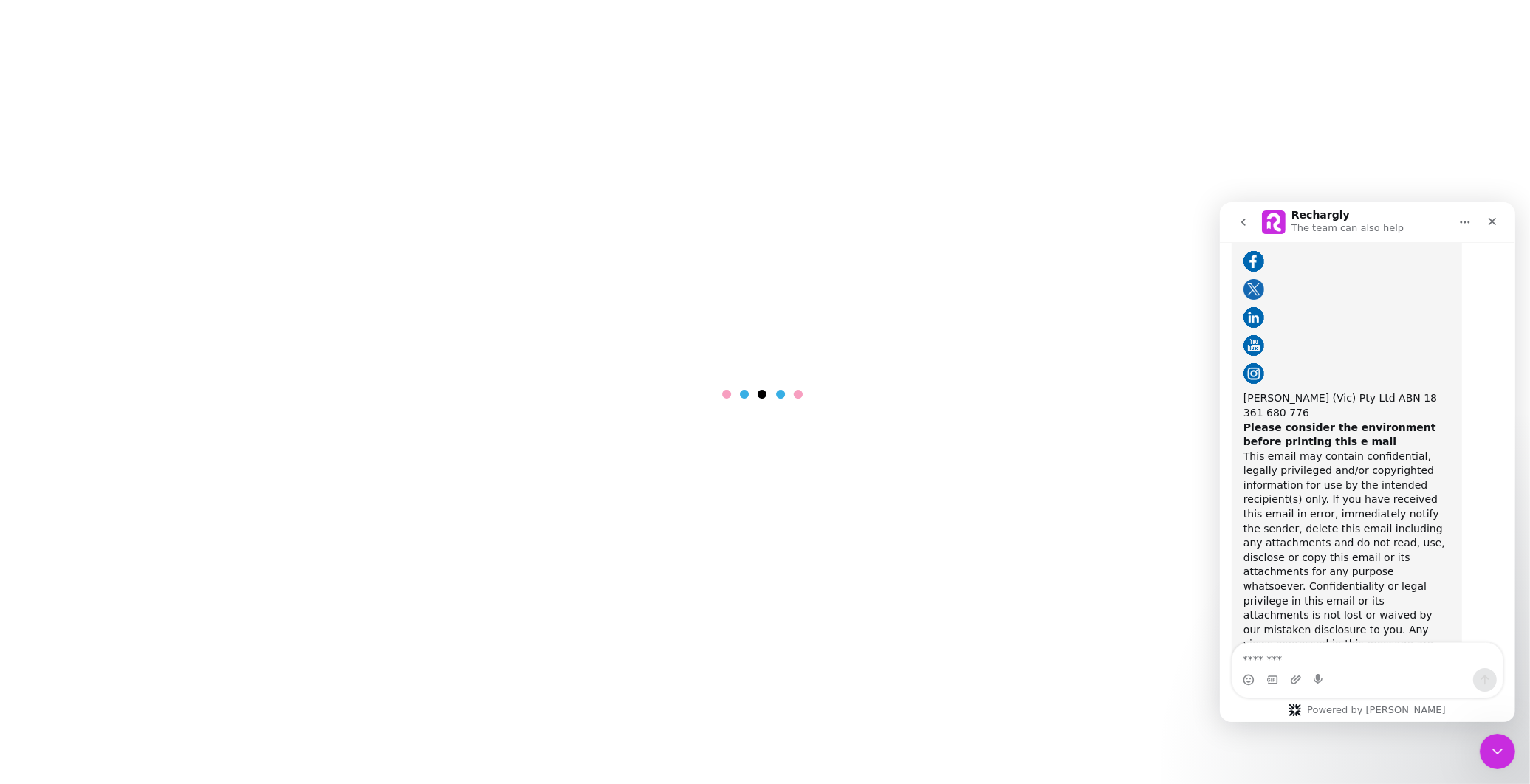
scroll to position [8737, 0]
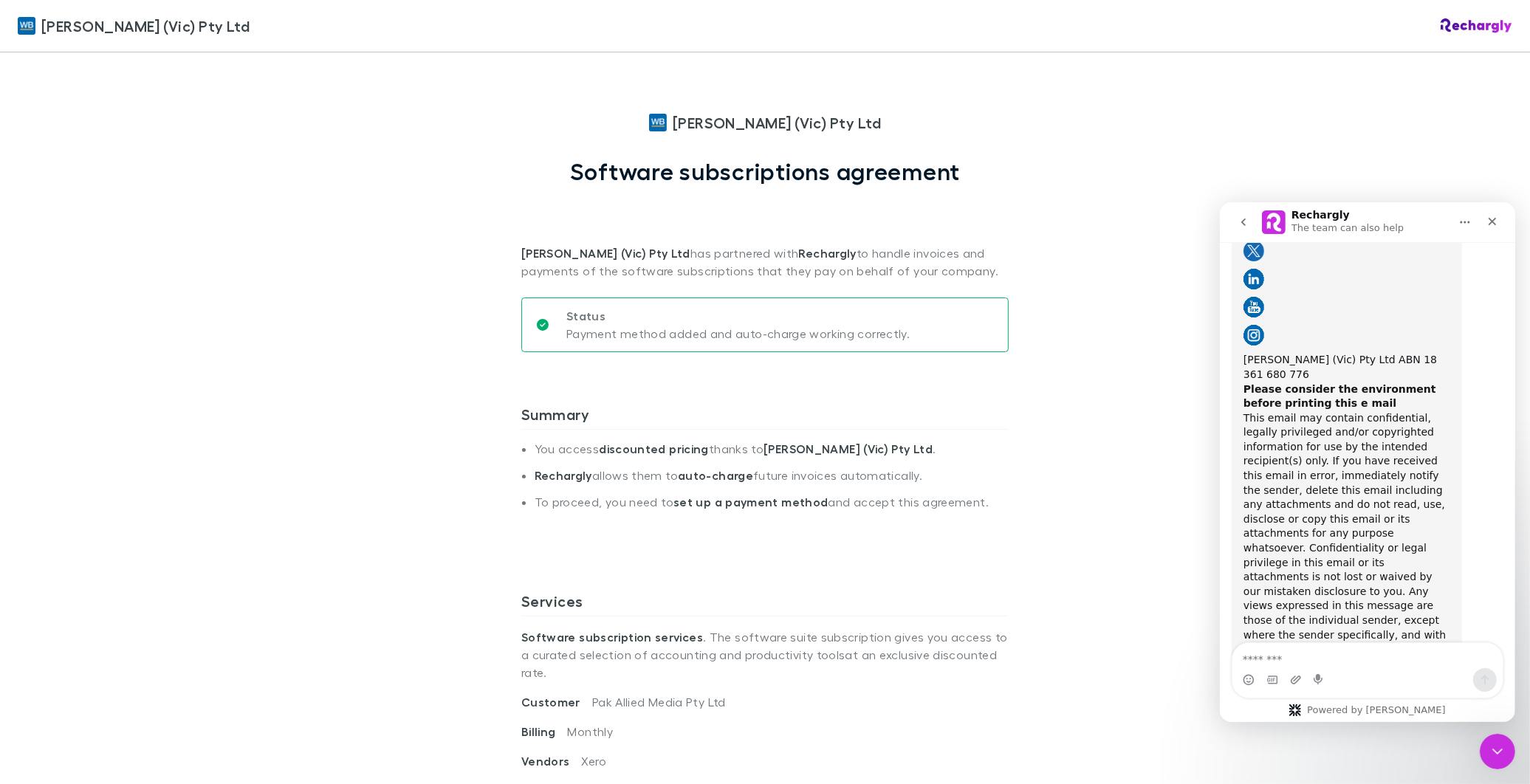
click at [1429, 150] on div "[PERSON_NAME] (Vic) Pty Ltd [PERSON_NAME] (Vic) Pty Ltd Software subscriptions …" at bounding box center [765, 392] width 1530 height 784
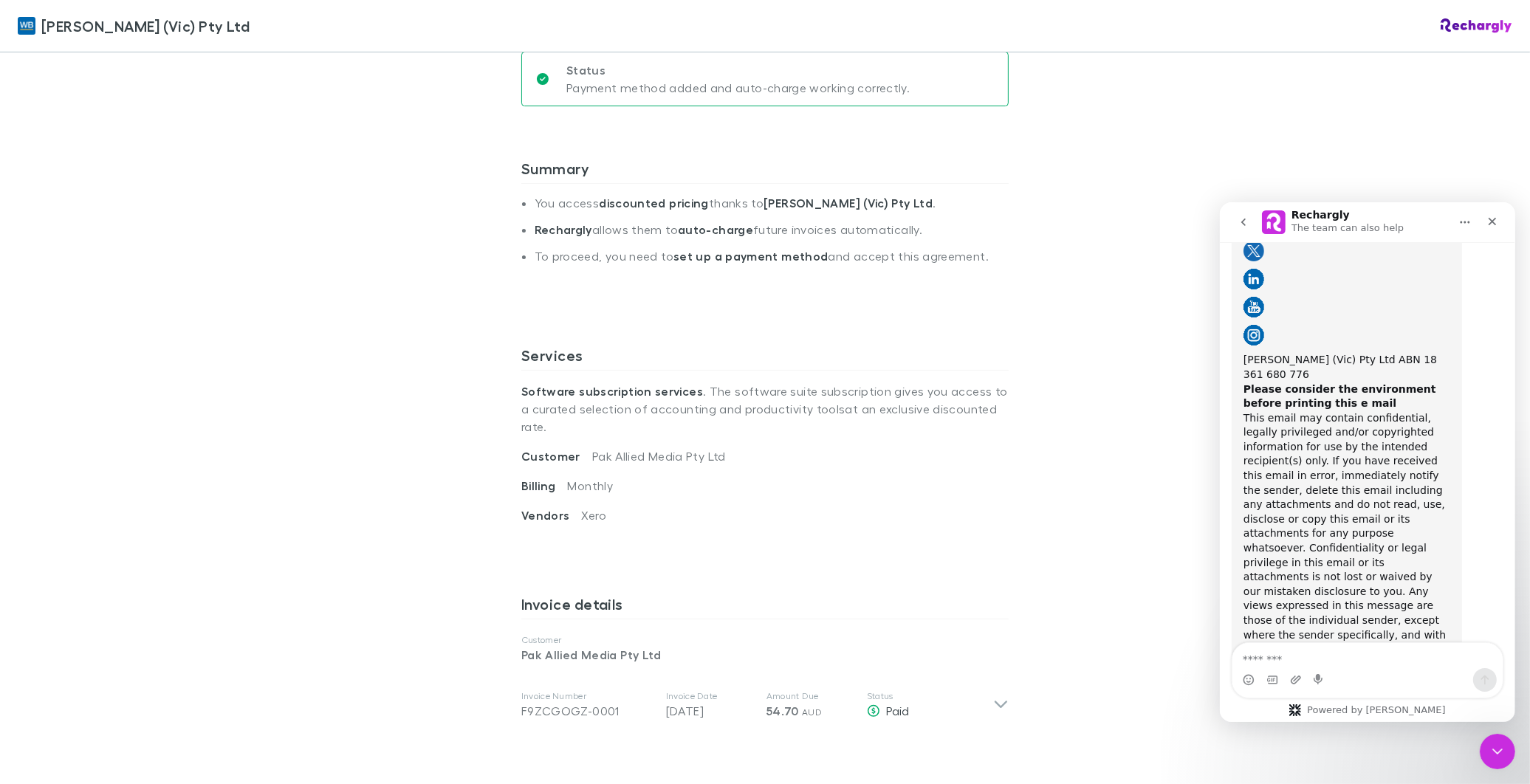
scroll to position [574, 0]
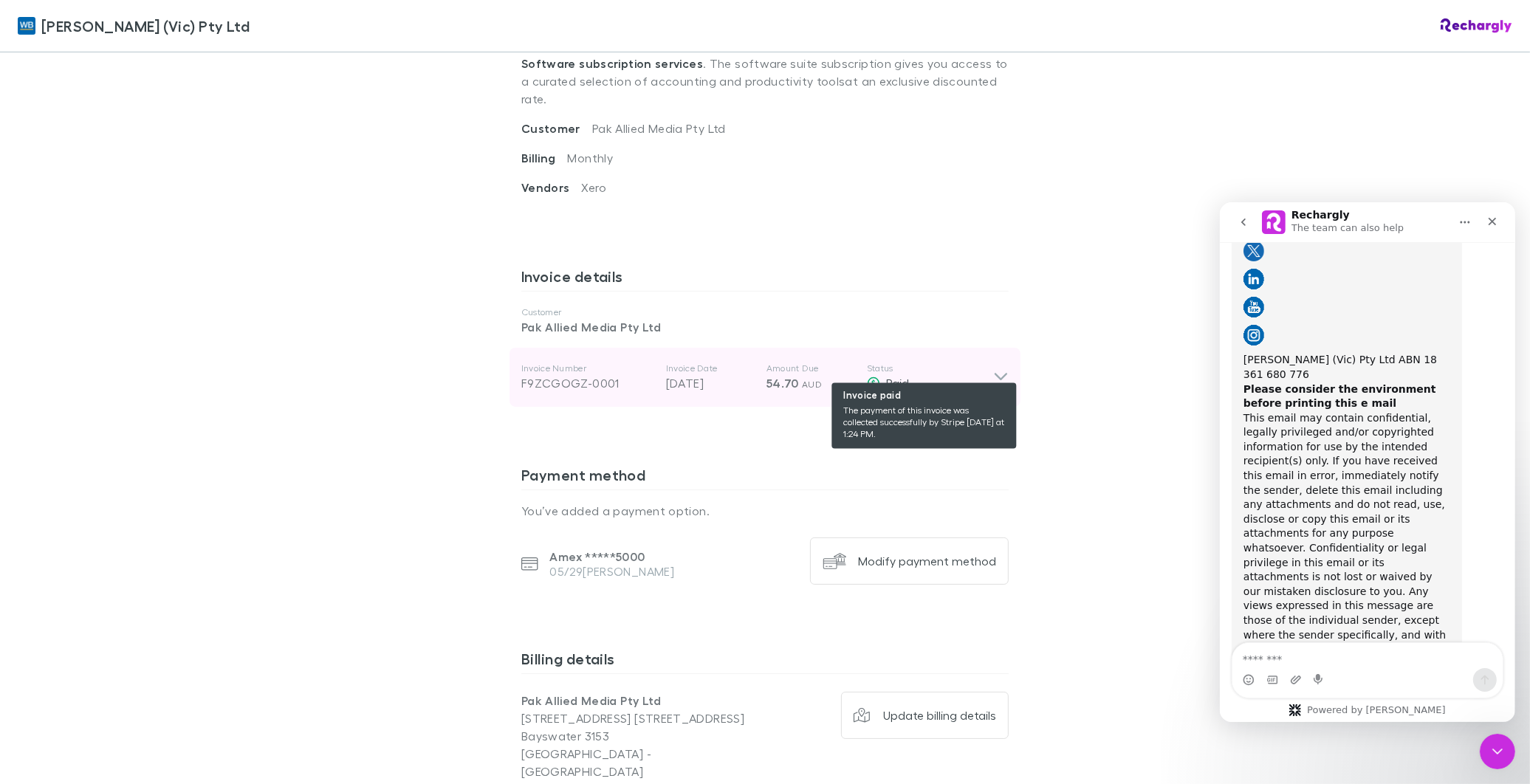
click at [984, 374] on div "Paid" at bounding box center [930, 383] width 127 height 18
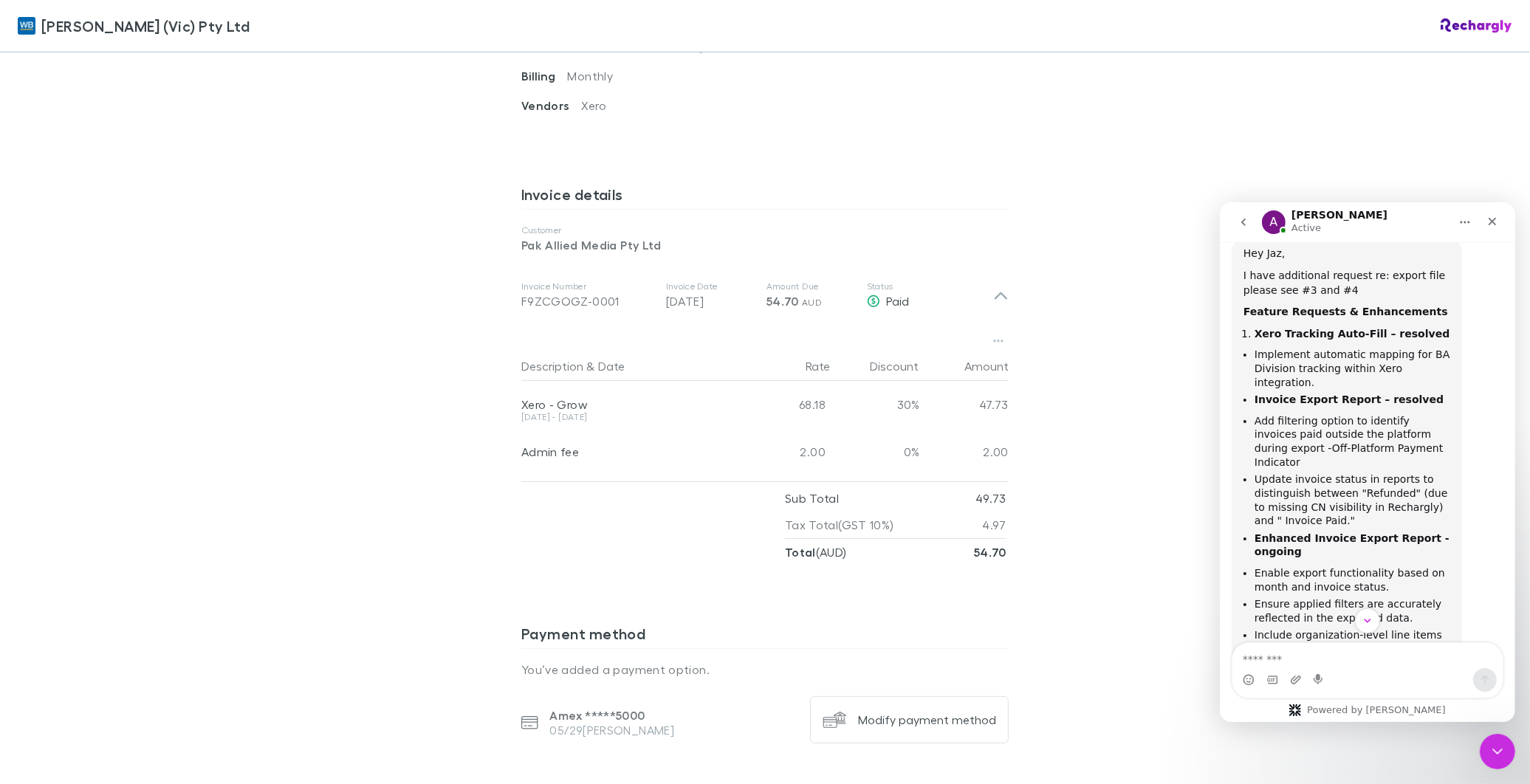
scroll to position [9611, 0]
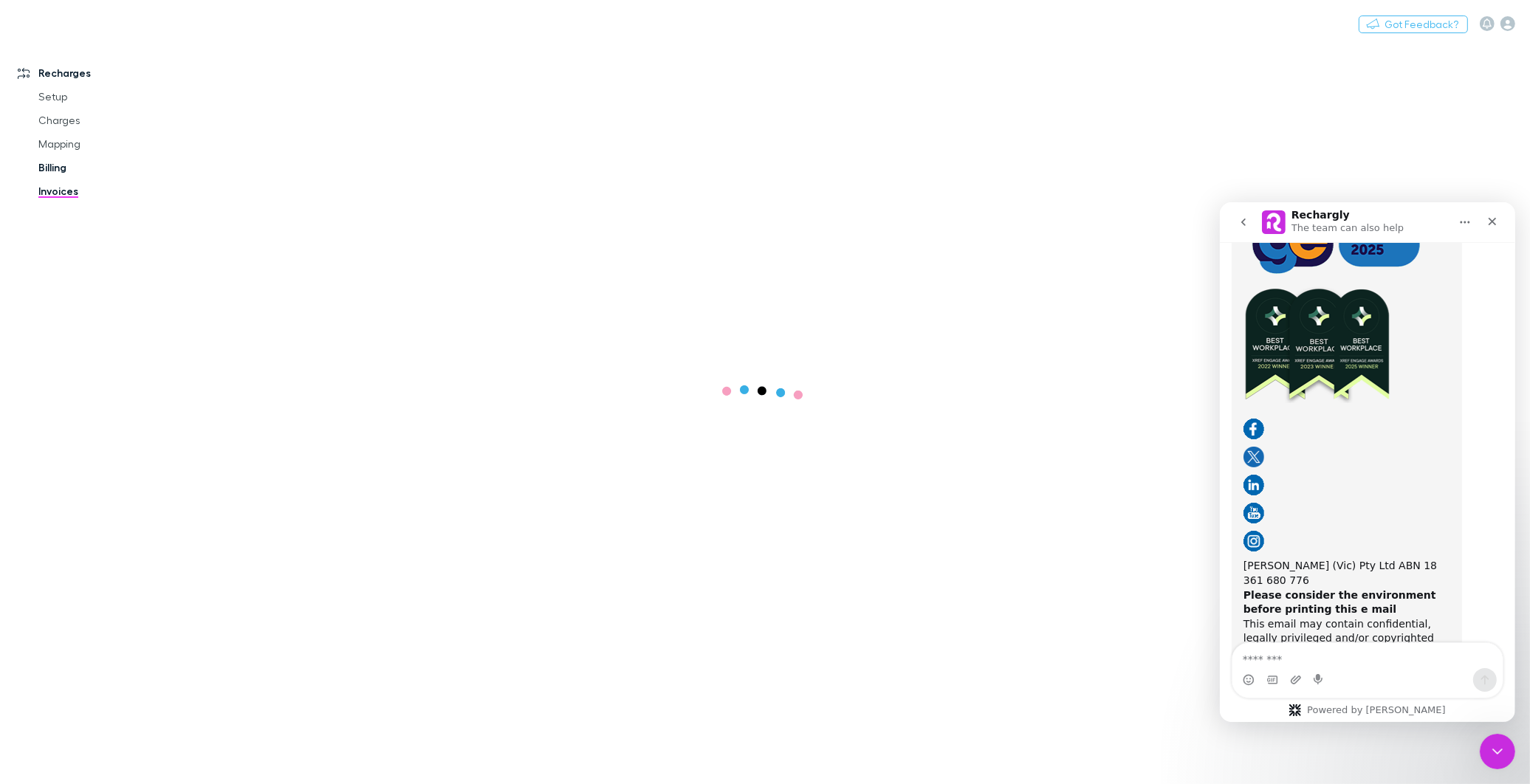
scroll to position [8737, 0]
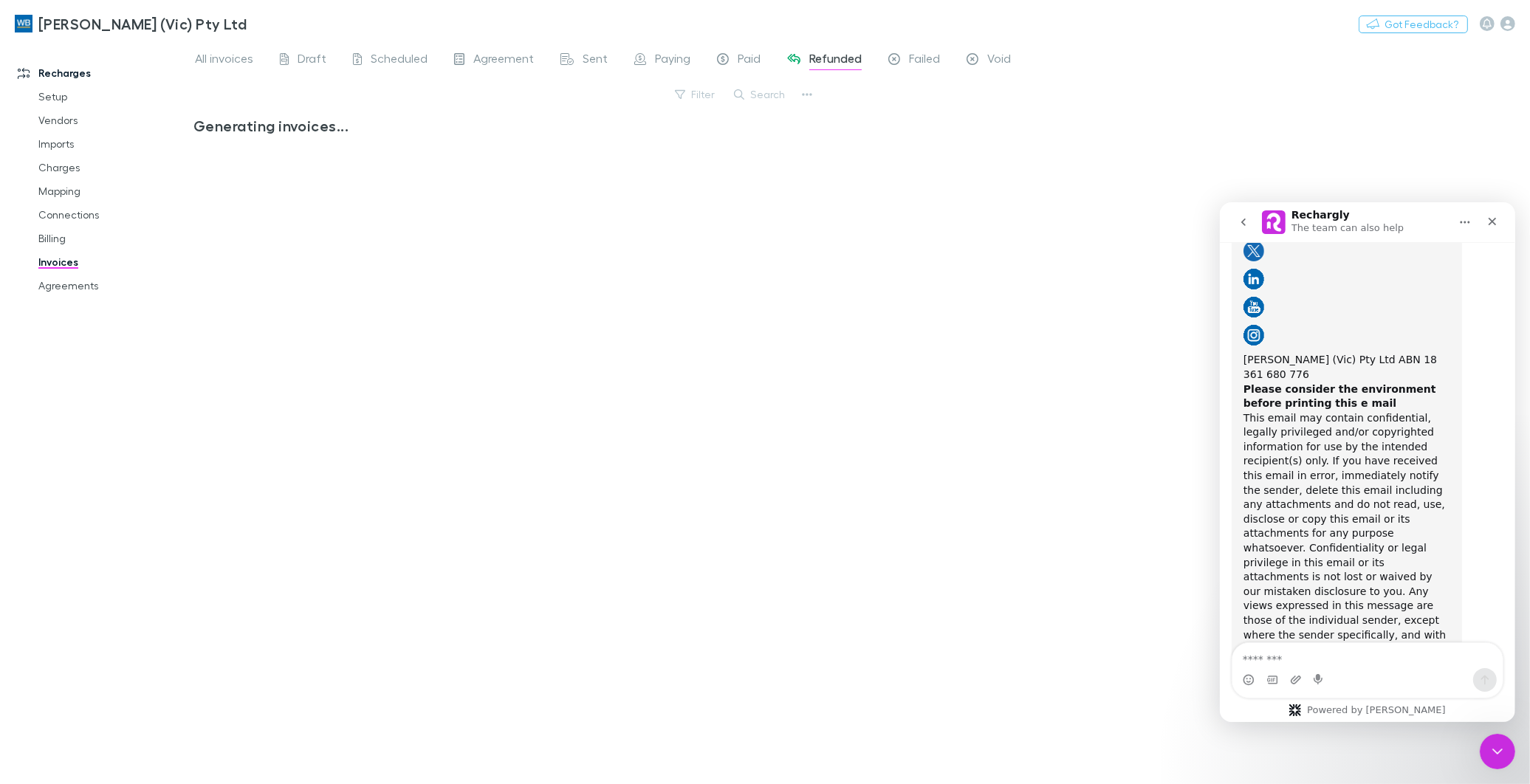
click at [1199, 28] on div "[PERSON_NAME] (Vic) Pty Ltd Nothing Got Feedback?" at bounding box center [765, 23] width 1530 height 47
click at [836, 57] on span "Refunded" at bounding box center [836, 61] width 53 height 19
click at [225, 60] on span "All invoices" at bounding box center [224, 61] width 58 height 19
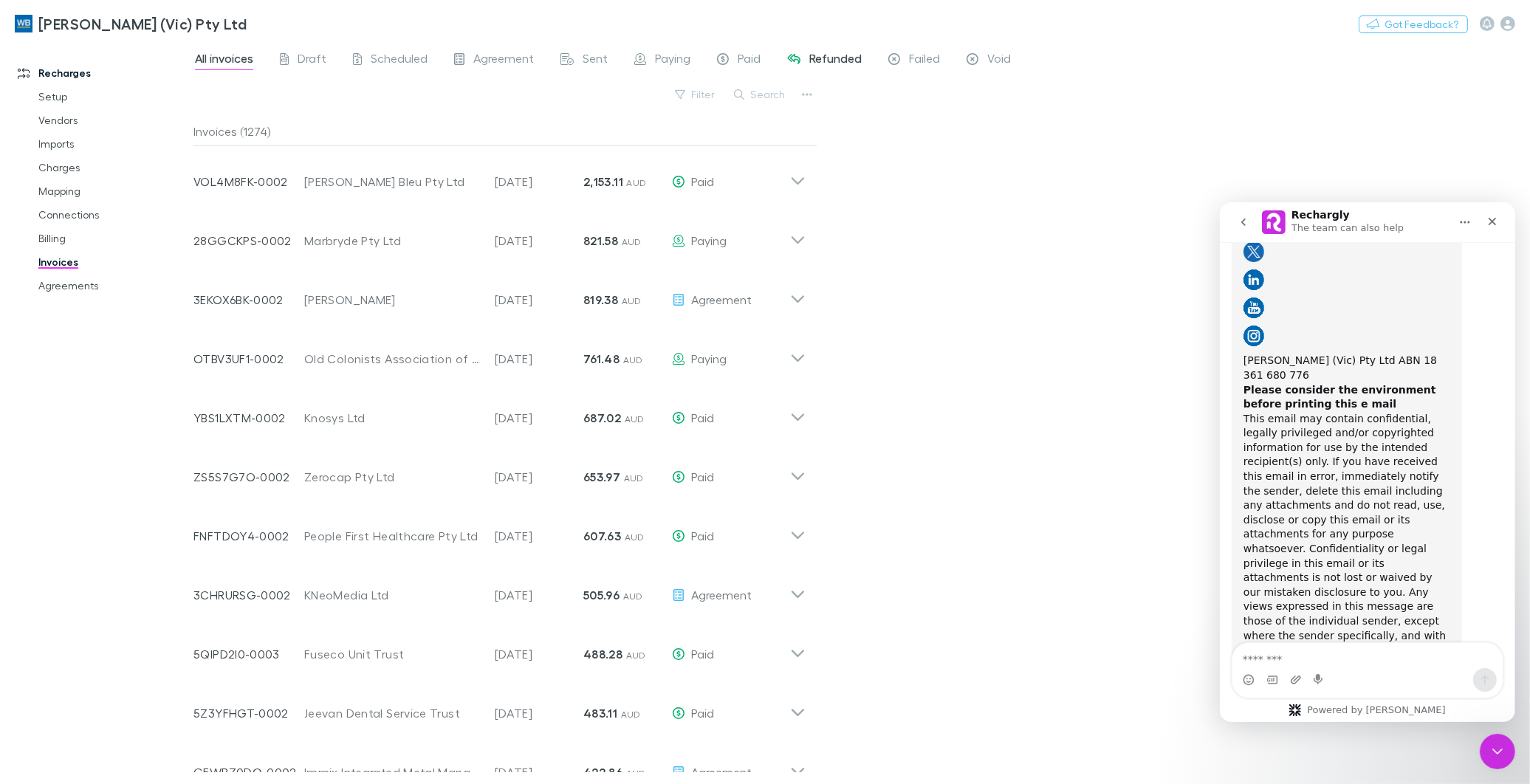
click at [845, 61] on span "Refunded" at bounding box center [836, 61] width 53 height 19
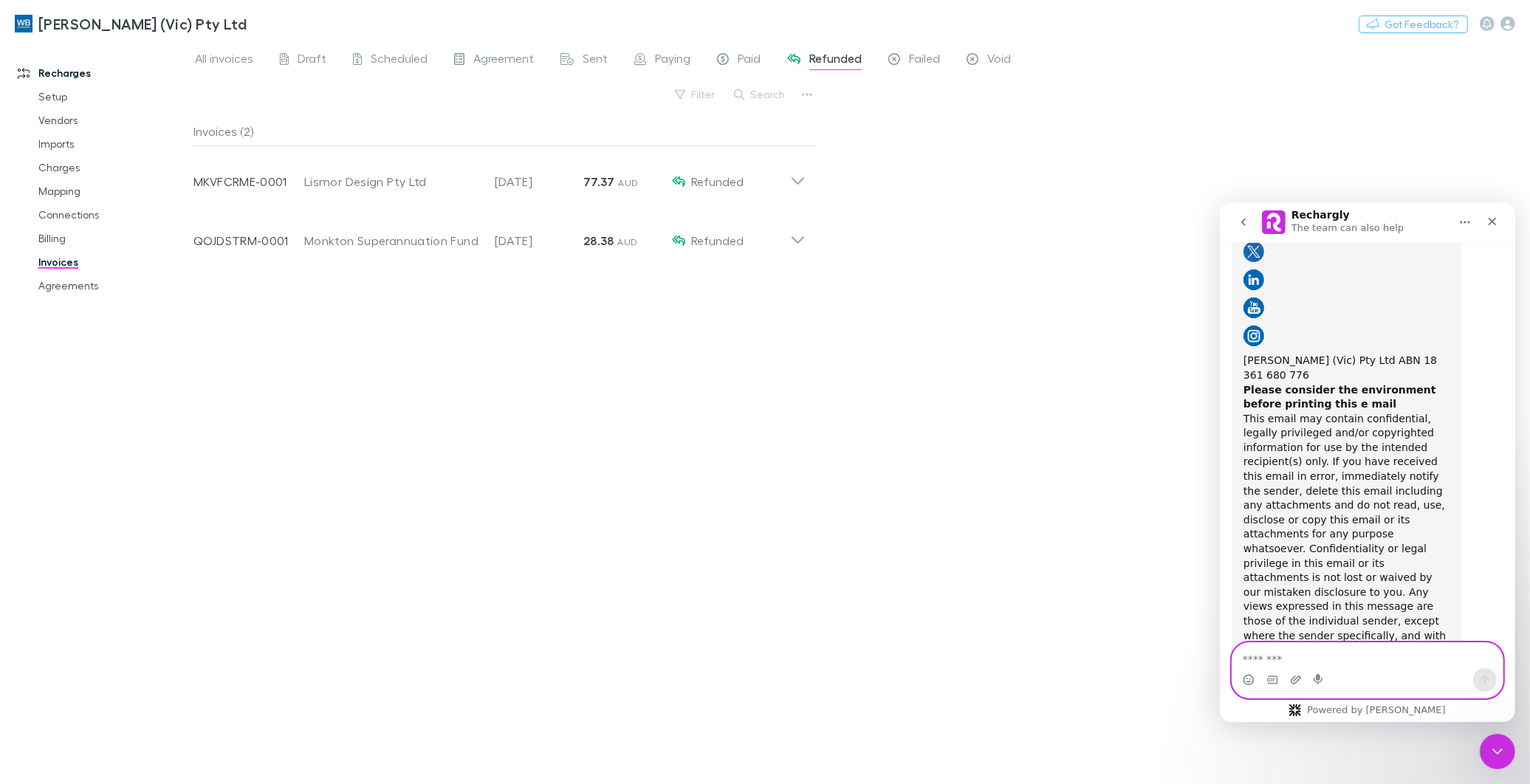
click at [1359, 645] on textarea "Message…" at bounding box center [1367, 655] width 270 height 25
type textarea "**********"
paste textarea "Message…"
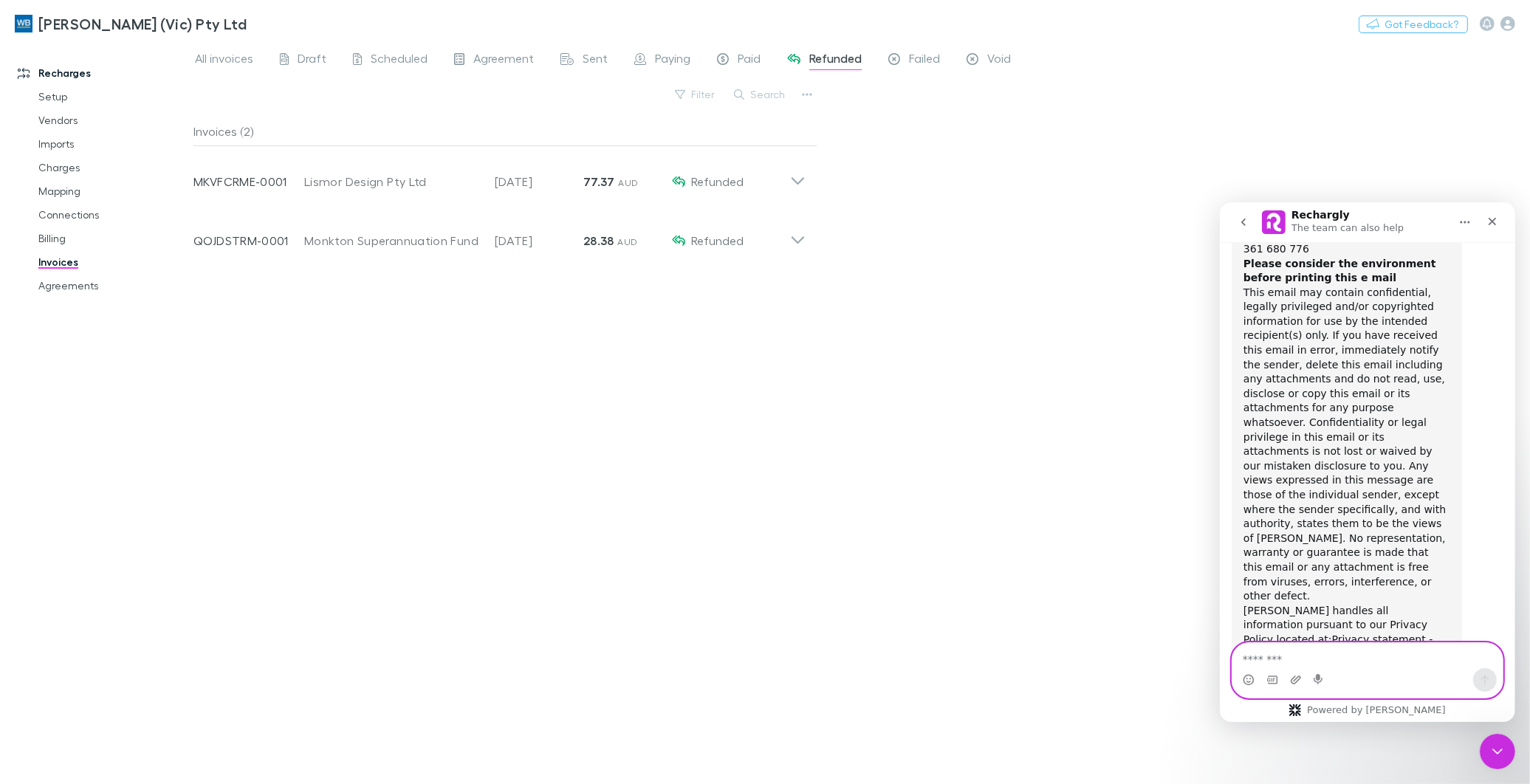
scroll to position [8862, 0]
click at [676, 552] on div "Invoices (2) Invoice Number MKVFCRME-0001 Customer Lismor Design Pty Ltd Invoic…" at bounding box center [505, 444] width 624 height 656
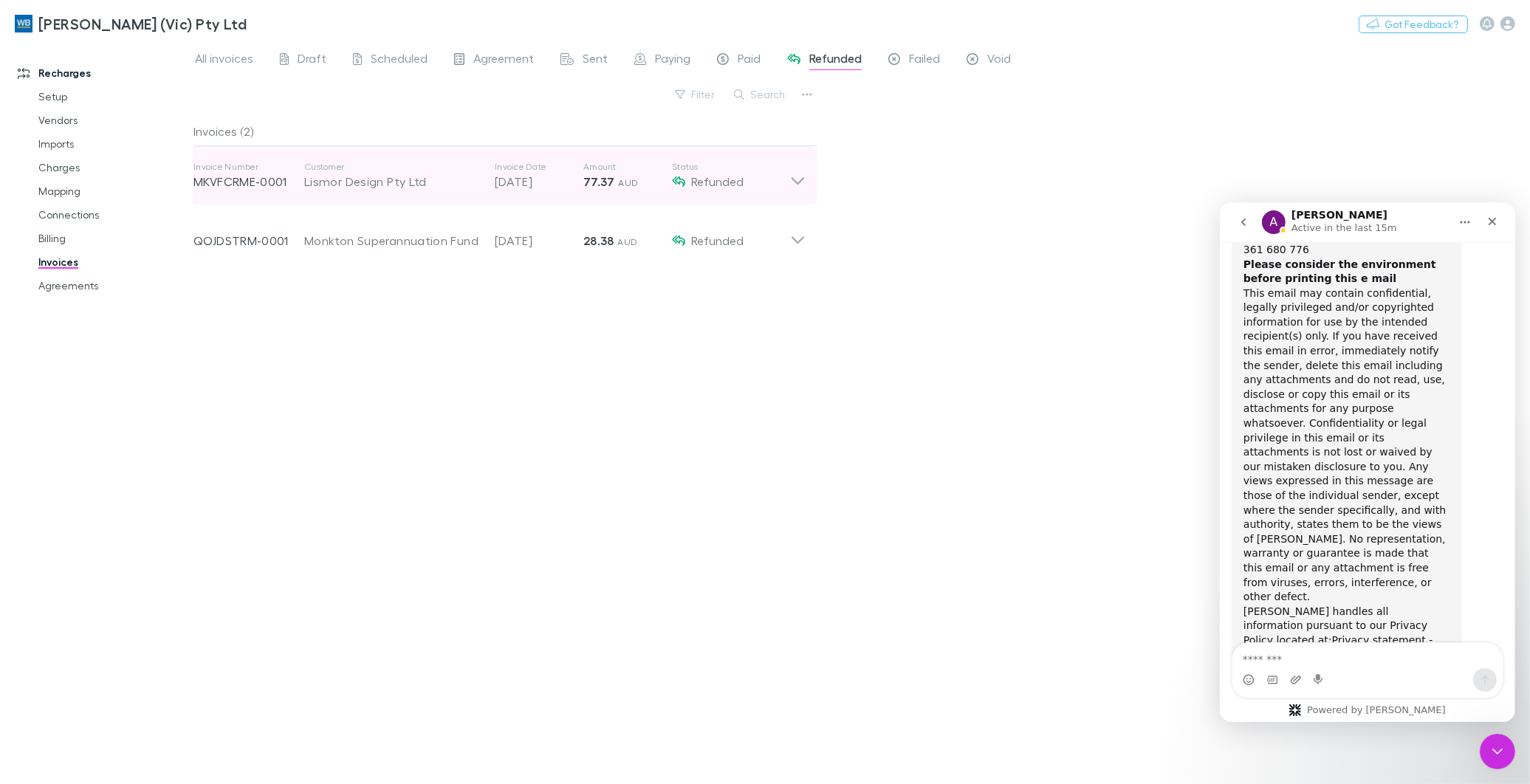
click at [422, 179] on div "Lismor Design Pty Ltd" at bounding box center [392, 182] width 175 height 18
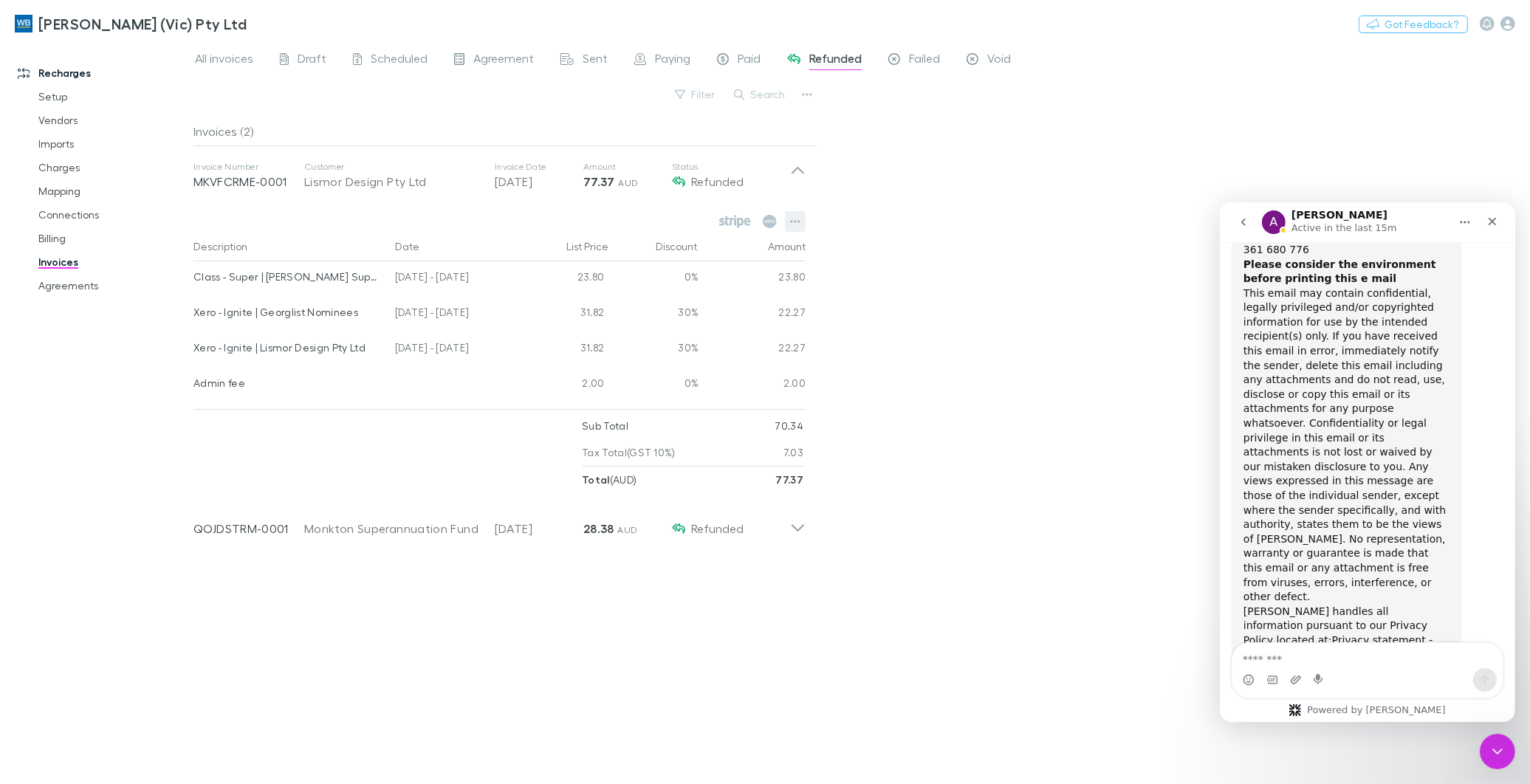
click at [800, 217] on button "button" at bounding box center [795, 221] width 21 height 21
click at [667, 335] on p "View agreement" at bounding box center [704, 335] width 179 height 18
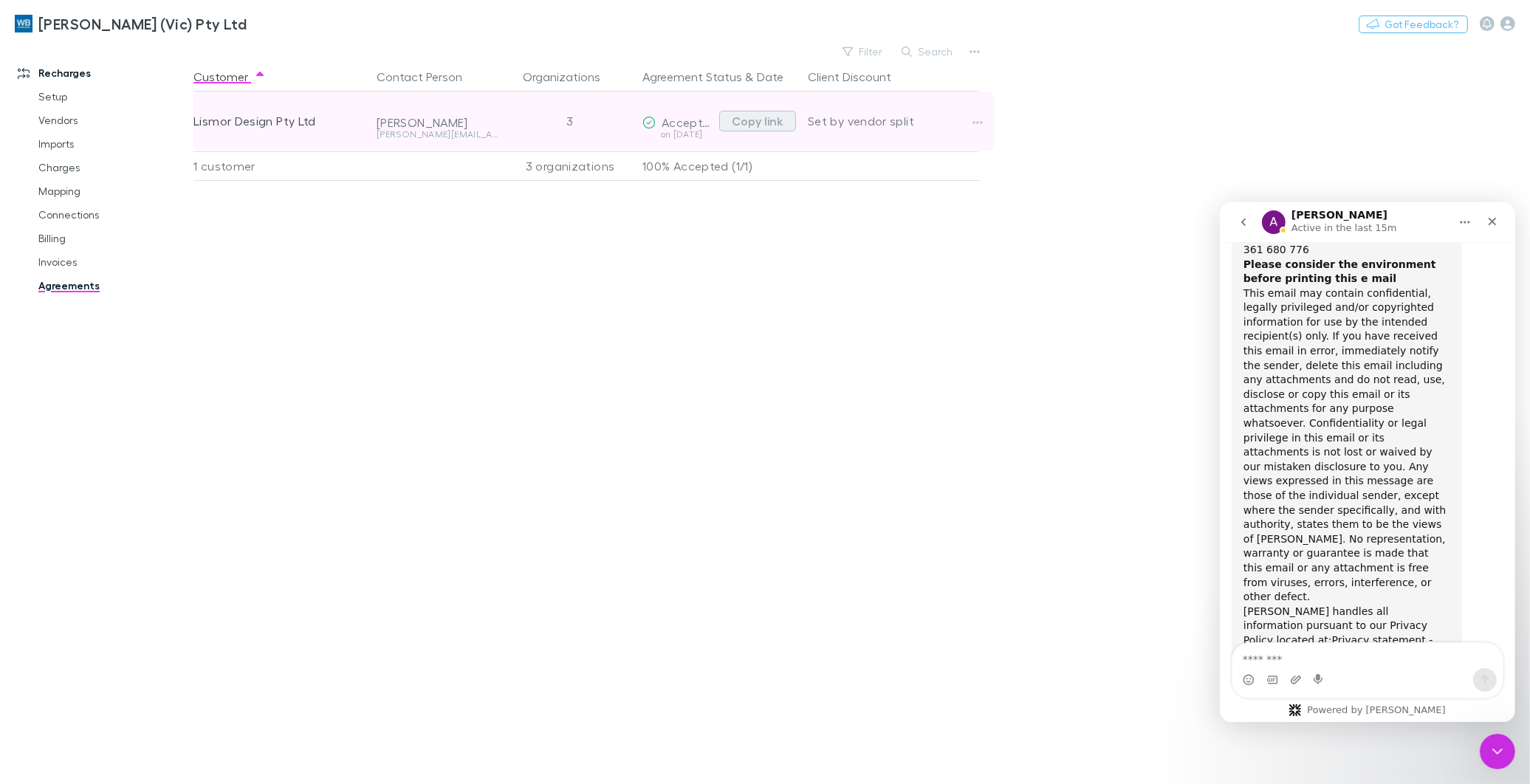
click at [779, 122] on button "Copy link" at bounding box center [758, 121] width 77 height 21
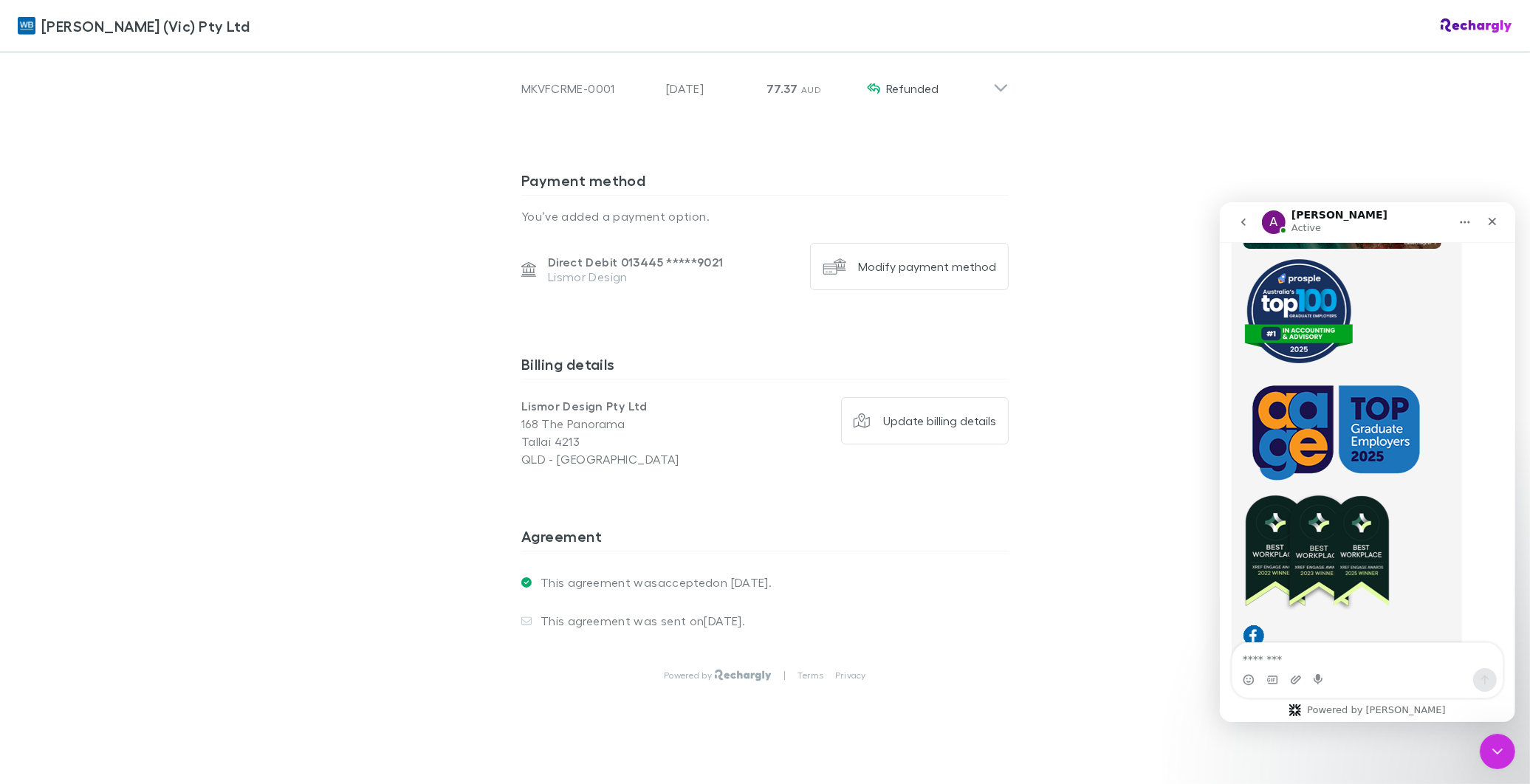
scroll to position [10924, 0]
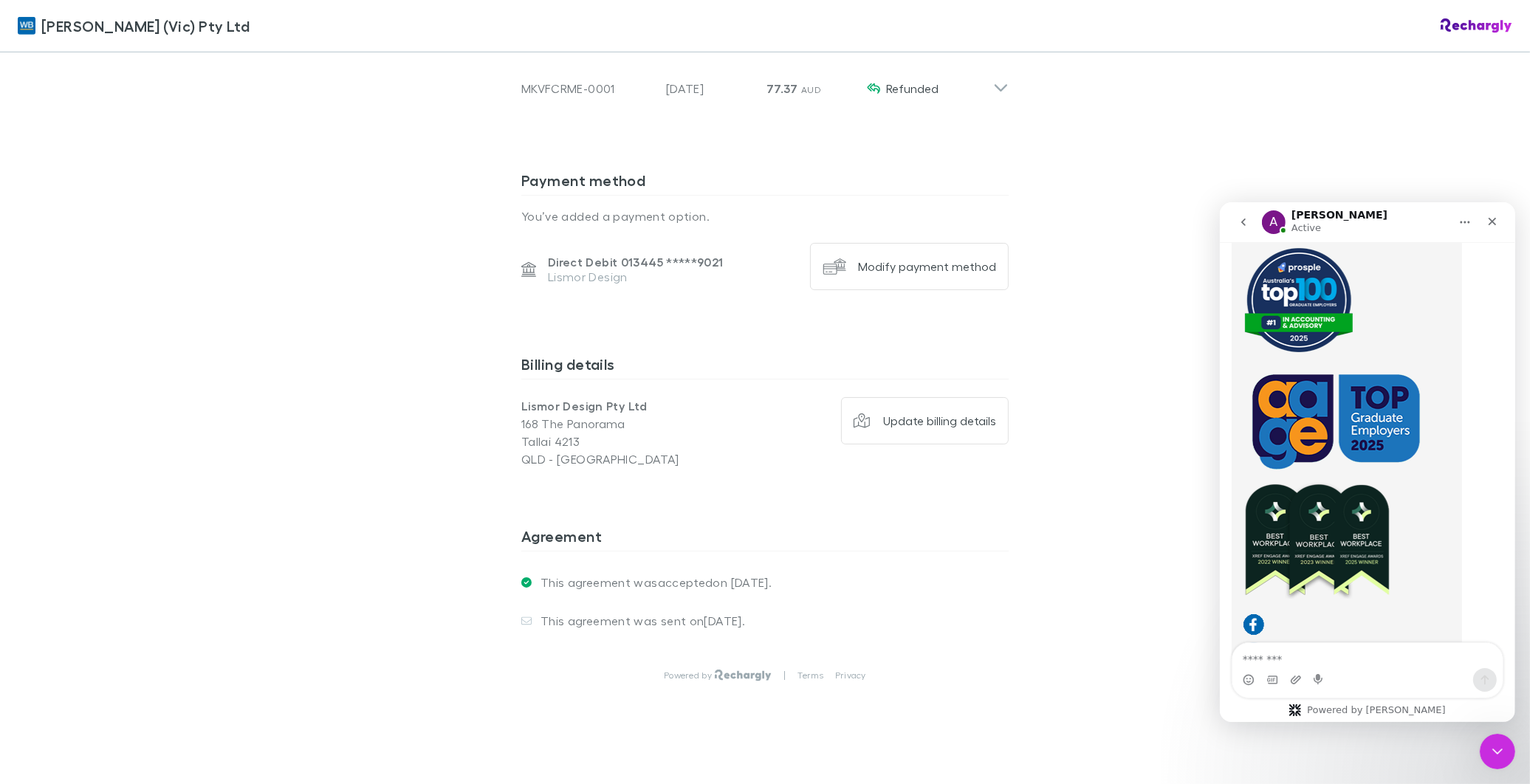
click at [260, 286] on div "[PERSON_NAME] (Vic) Pty Ltd [PERSON_NAME] (Vic) Pty Ltd Software subscriptions …" at bounding box center [765, 392] width 1530 height 784
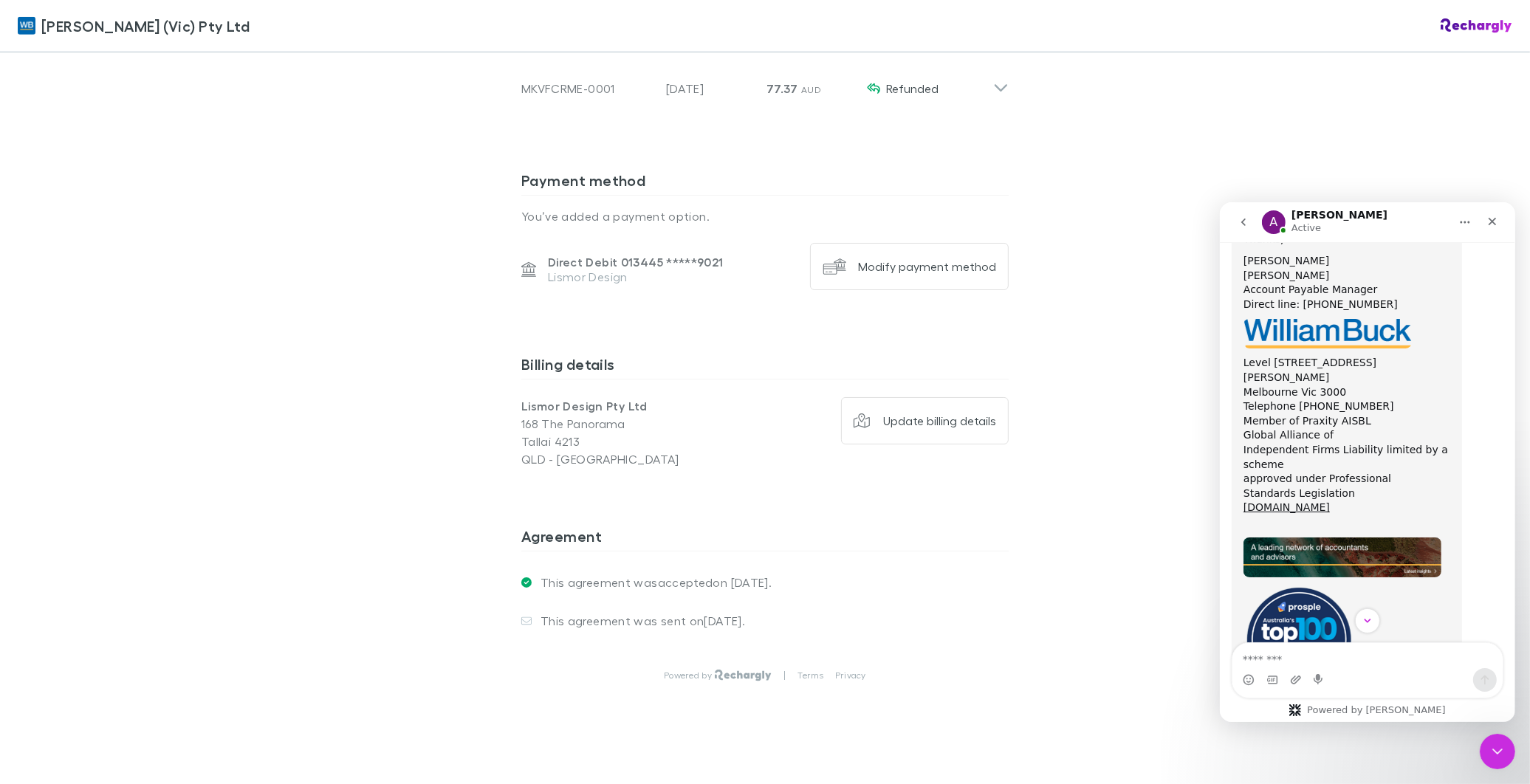
scroll to position [10431, 0]
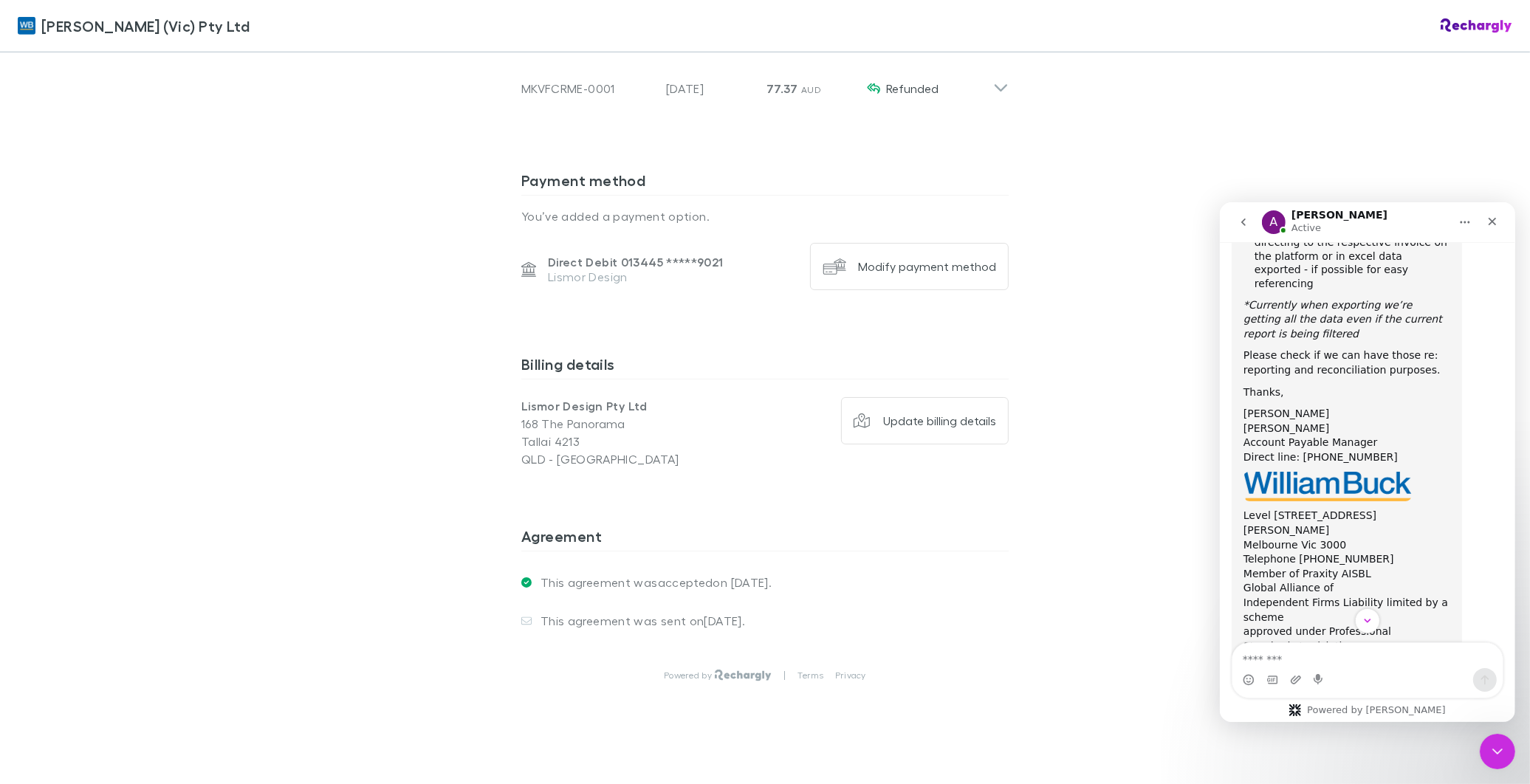
click at [328, 342] on div "[PERSON_NAME] (Vic) Pty Ltd [PERSON_NAME] (Vic) Pty Ltd Software subscriptions …" at bounding box center [765, 392] width 1530 height 784
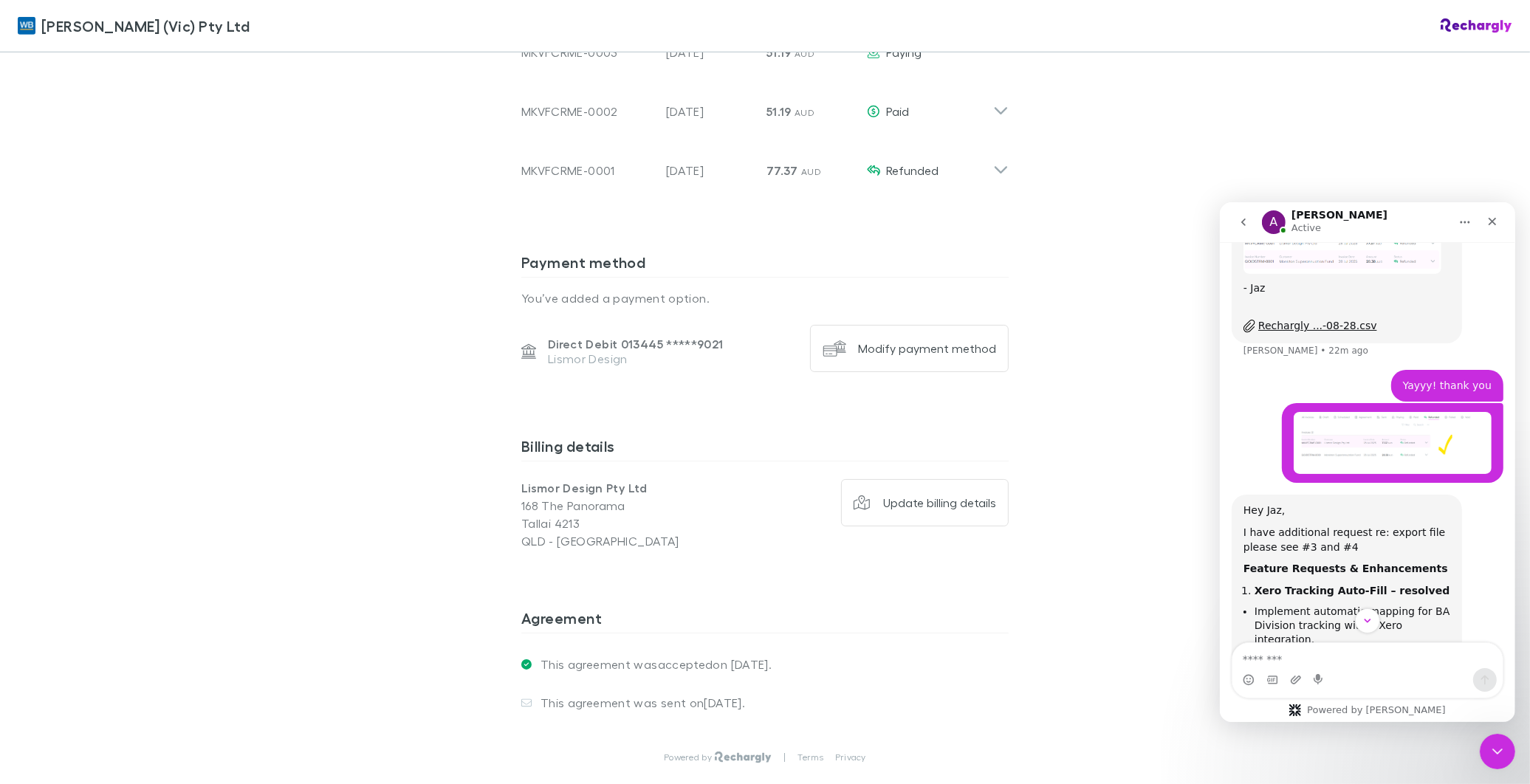
scroll to position [9529, 0]
